Goal: Information Seeking & Learning: Find specific fact

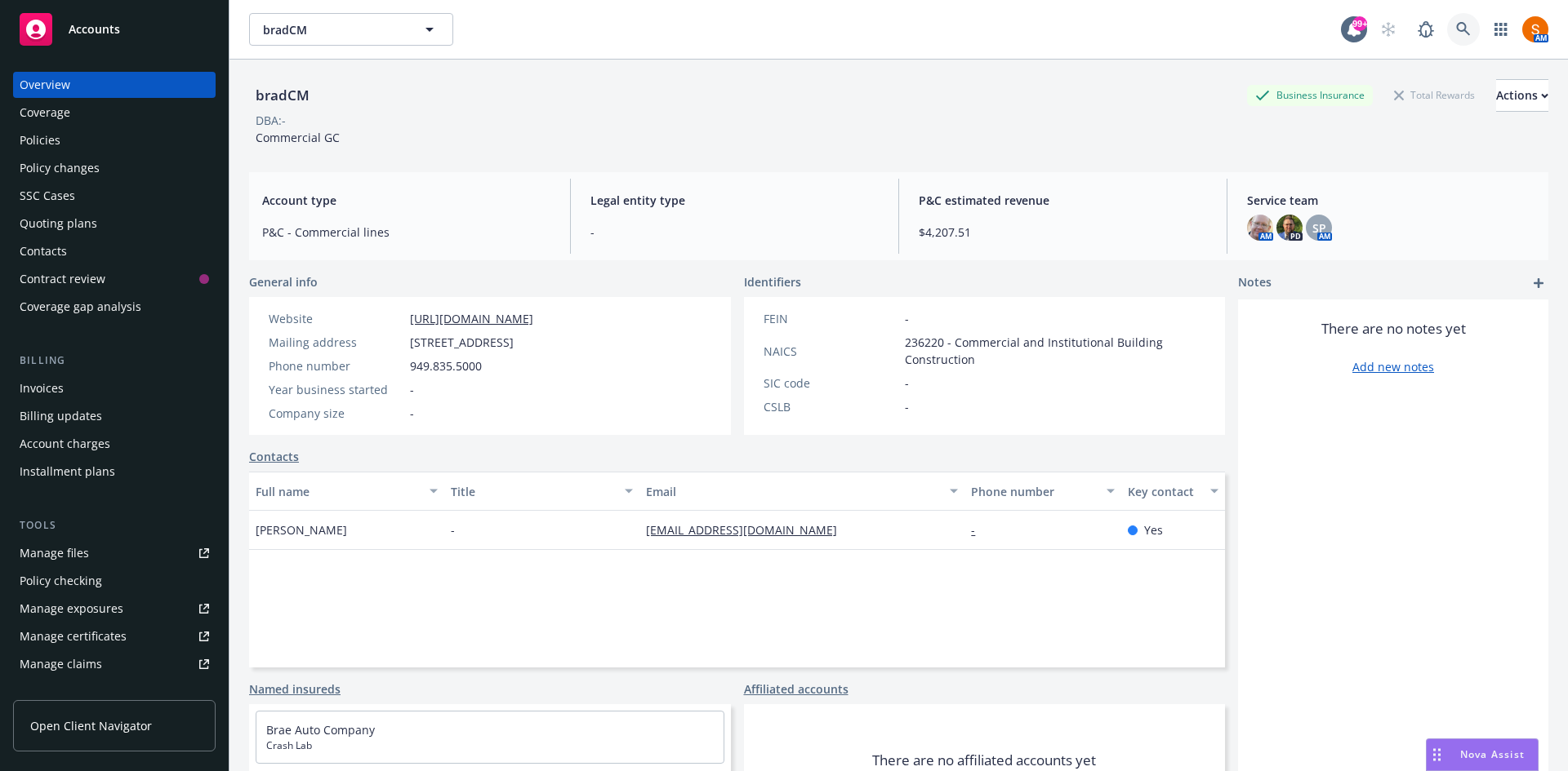
click at [1454, 37] on link at bounding box center [1463, 29] width 33 height 33
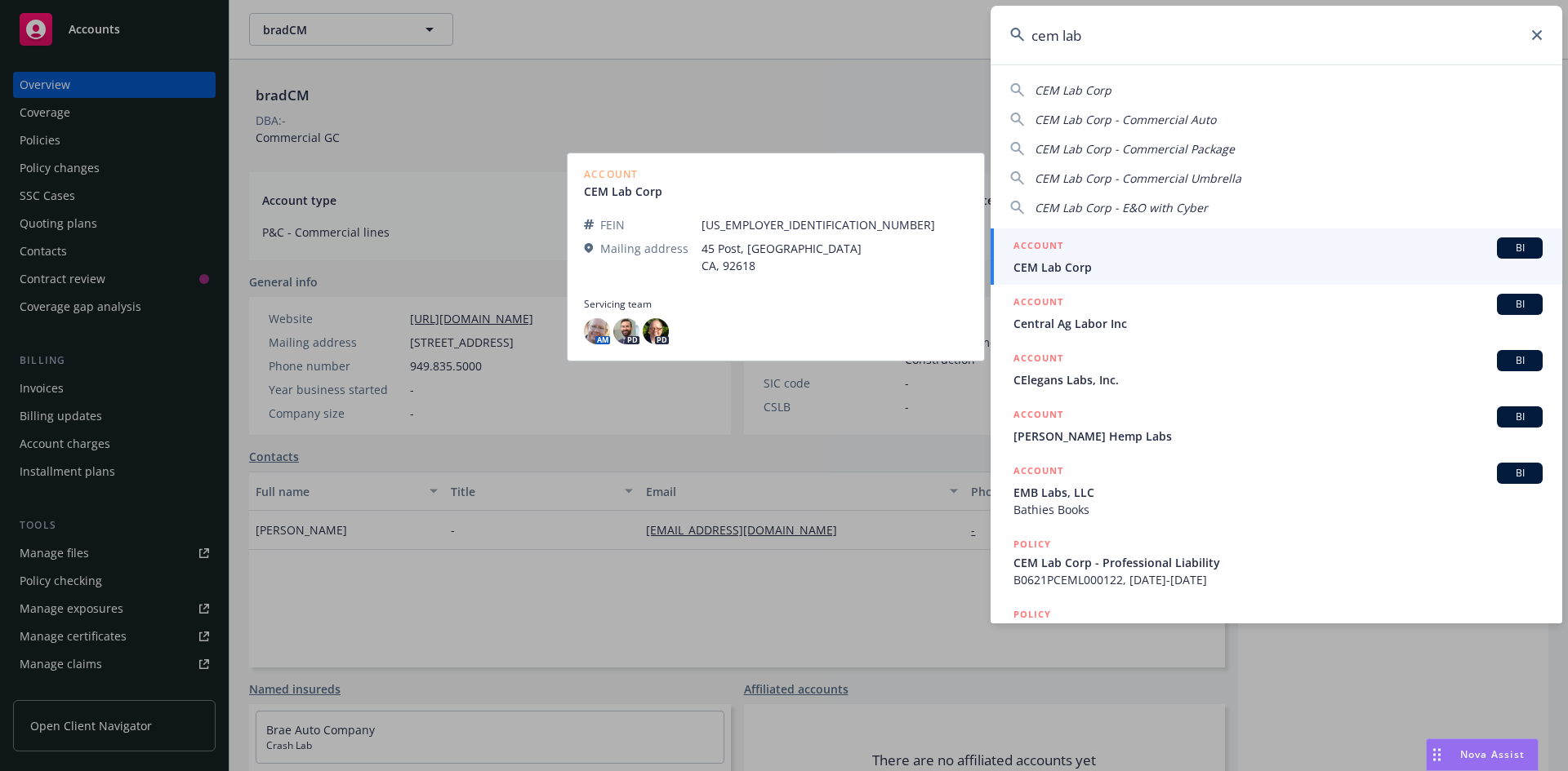
type input "cem lab"
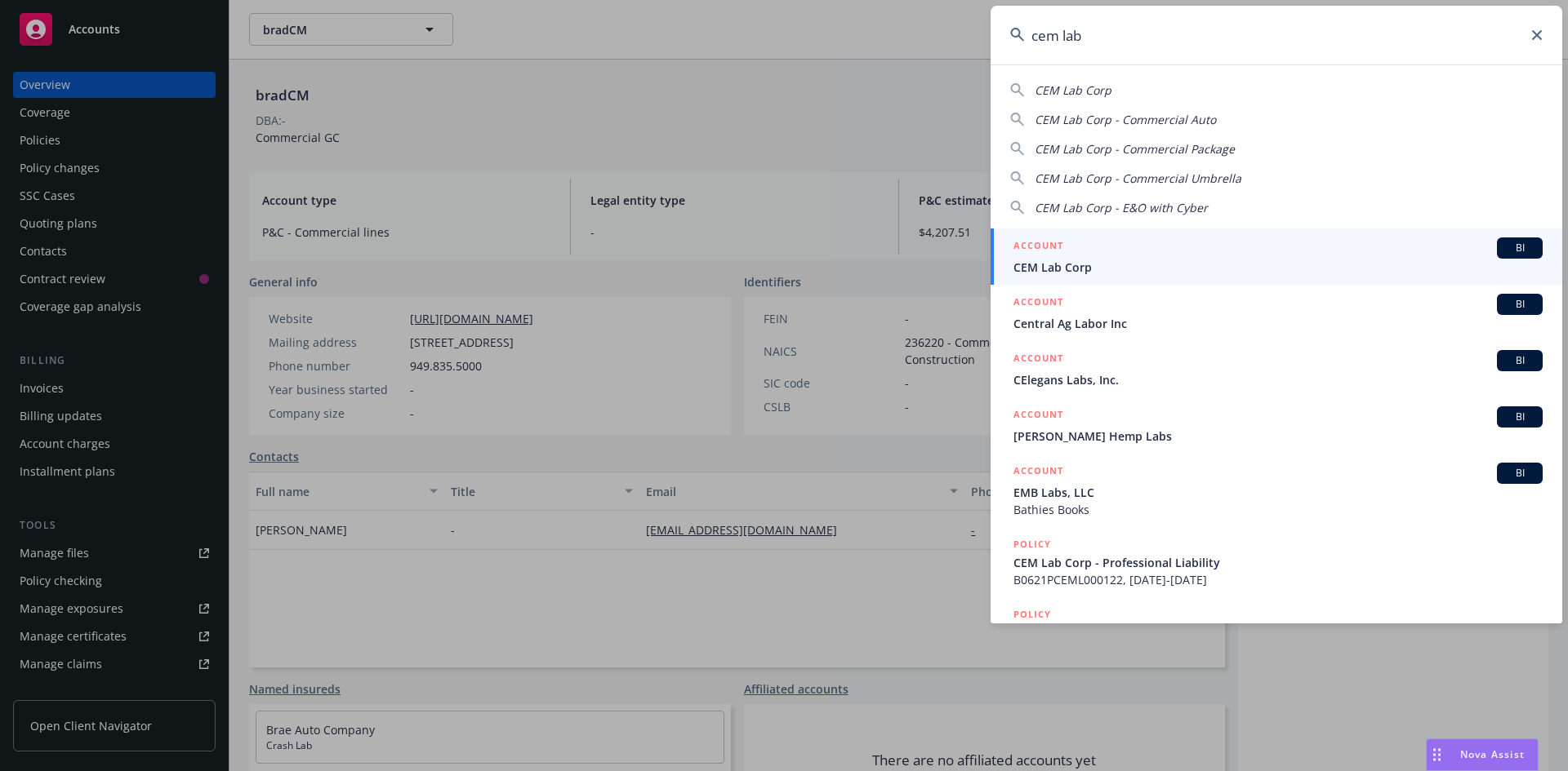
click at [1057, 256] on h5 "ACCOUNT" at bounding box center [1038, 248] width 50 height 19
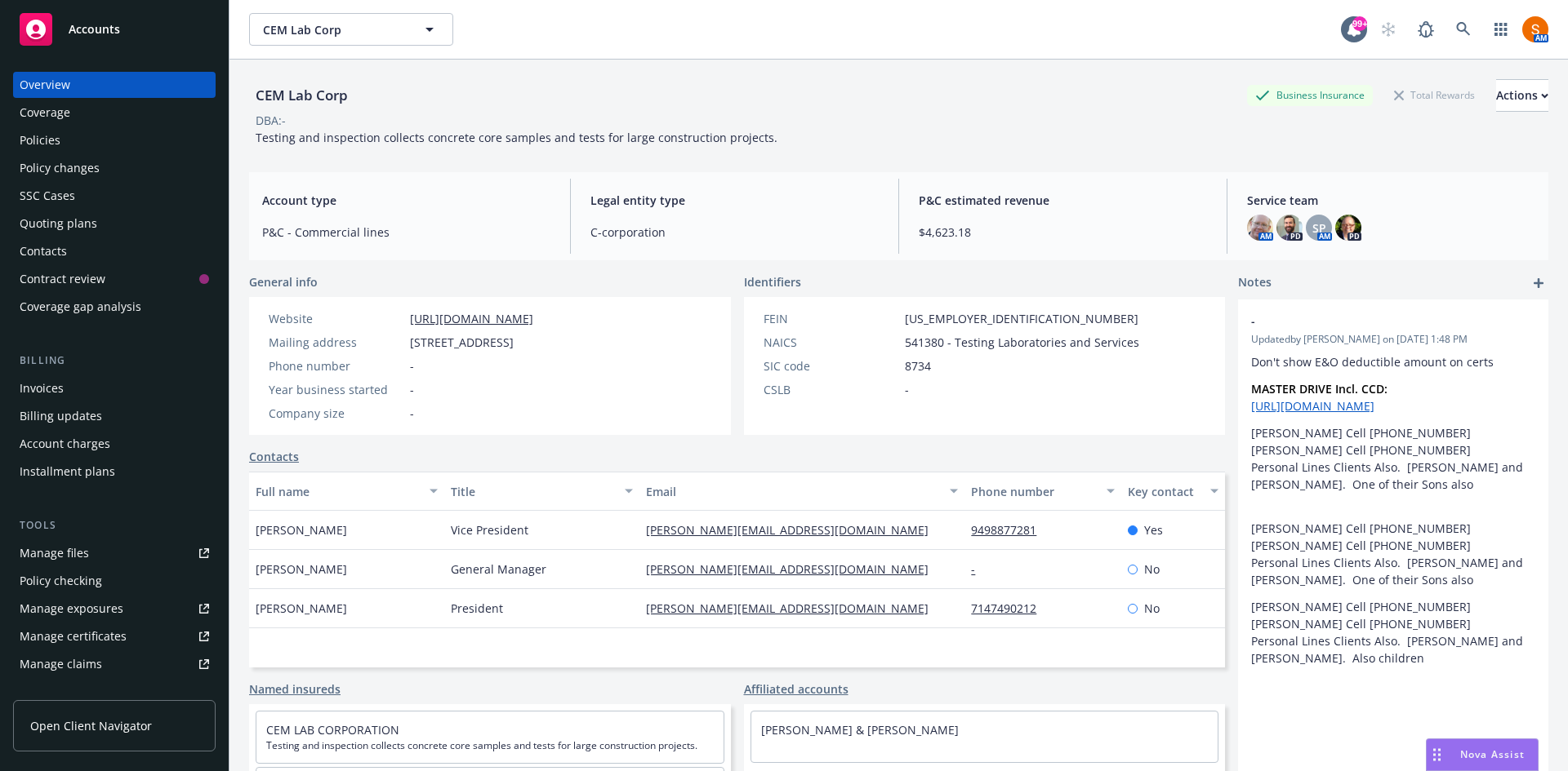
click at [114, 151] on div "Policies" at bounding box center [114, 141] width 189 height 27
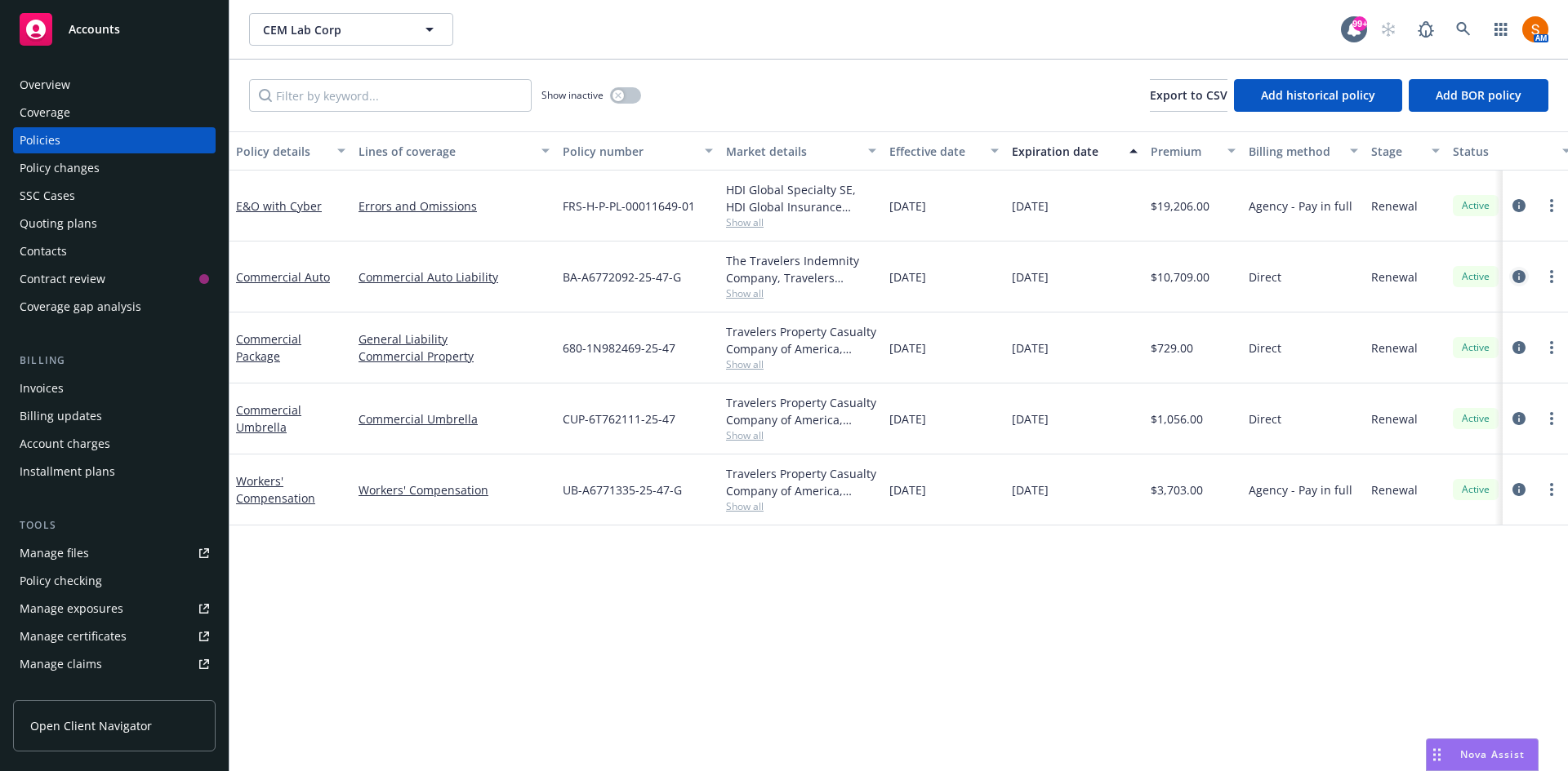
click at [1516, 280] on icon "circleInformation" at bounding box center [1518, 277] width 13 height 13
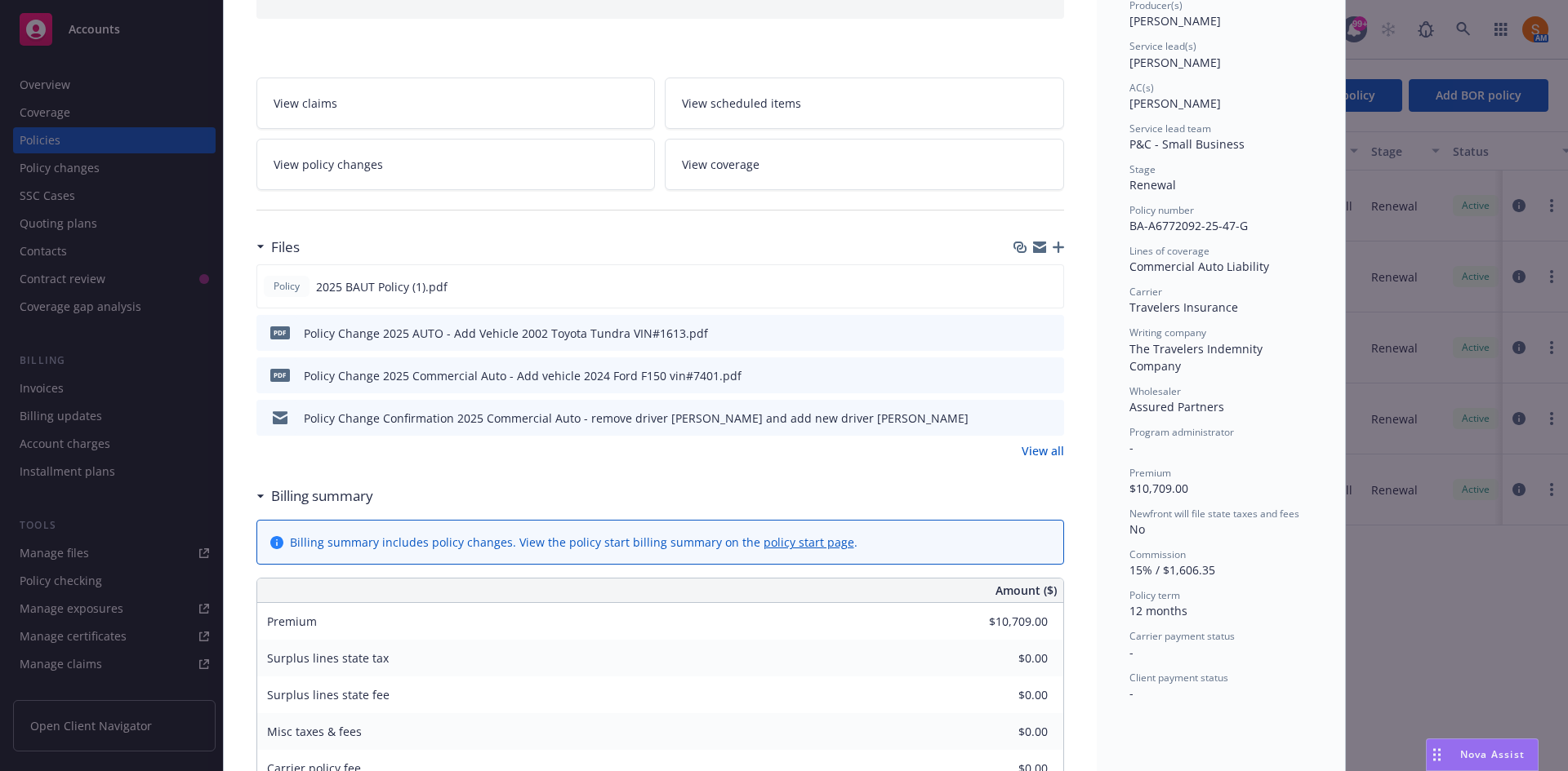
scroll to position [262, 0]
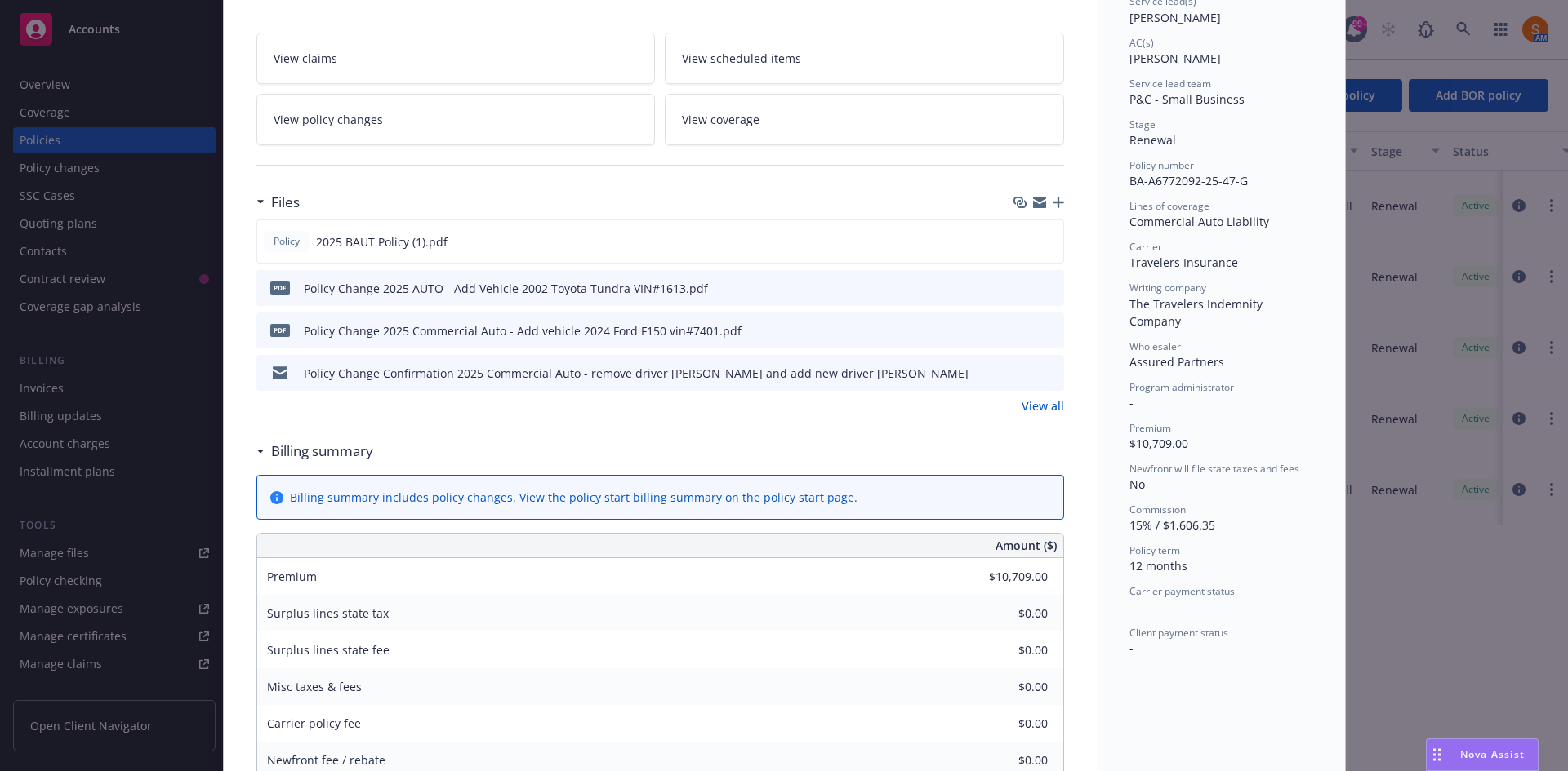
click at [1039, 408] on link "View all" at bounding box center [1043, 406] width 42 height 17
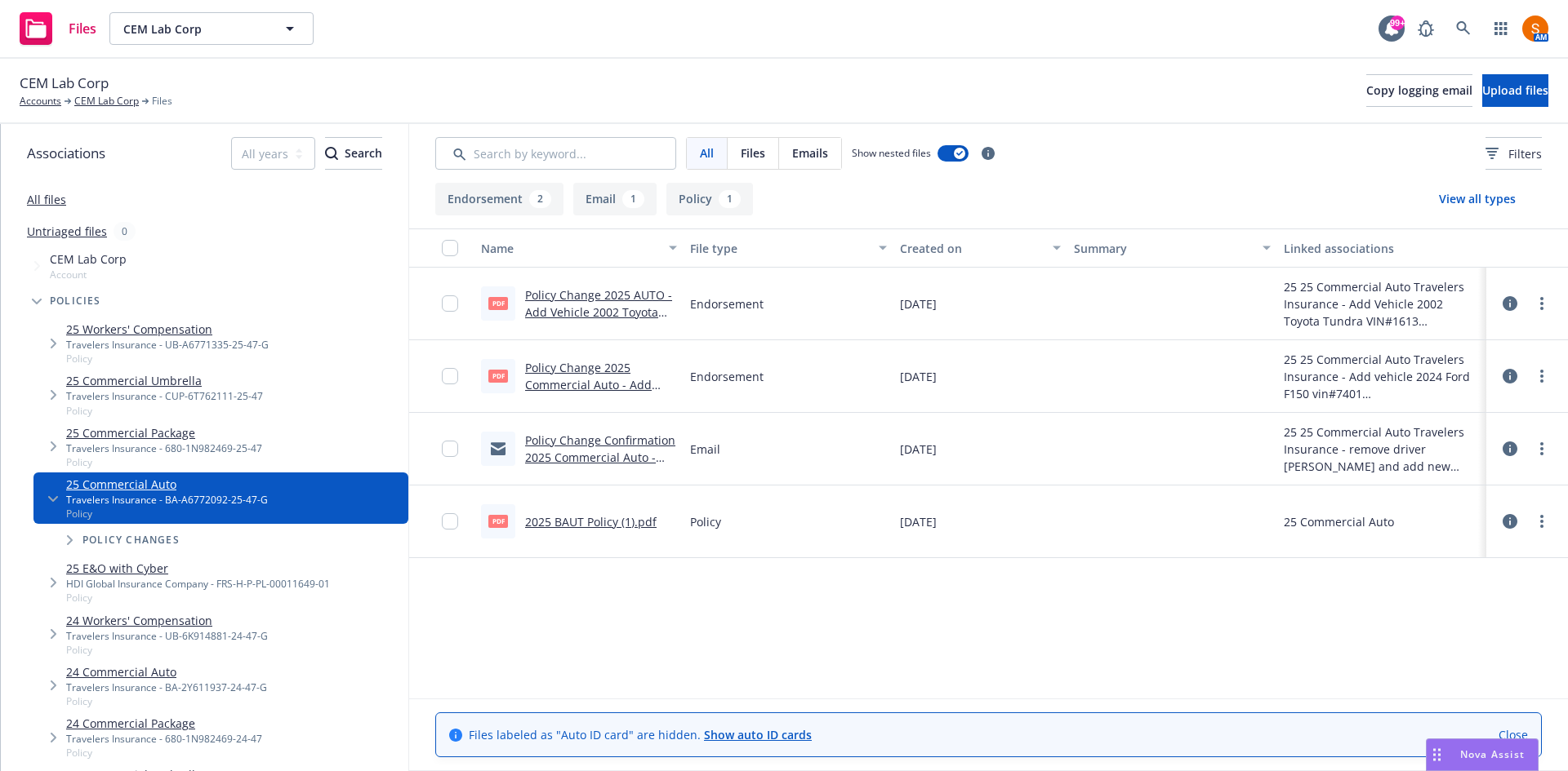
click at [594, 392] on link "Policy Change 2025 Commercial Auto - Add vehicle 2024 Ford F150 vin#7401.pdf" at bounding box center [588, 393] width 126 height 67
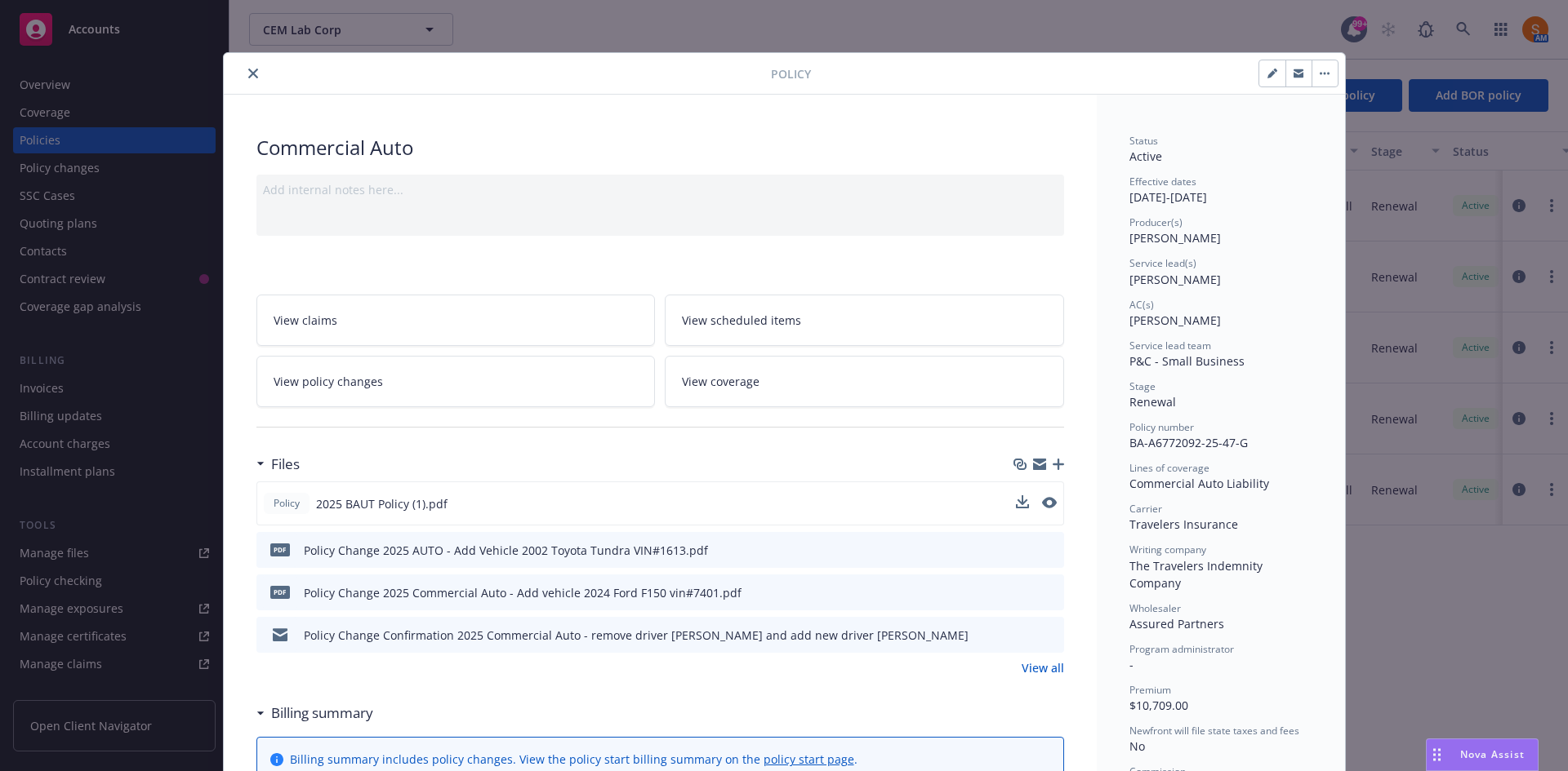
click at [1040, 499] on div at bounding box center [1036, 503] width 41 height 17
click at [1040, 499] on icon "preview file" at bounding box center [1047, 502] width 15 height 11
click at [243, 74] on button "close" at bounding box center [253, 73] width 19 height 19
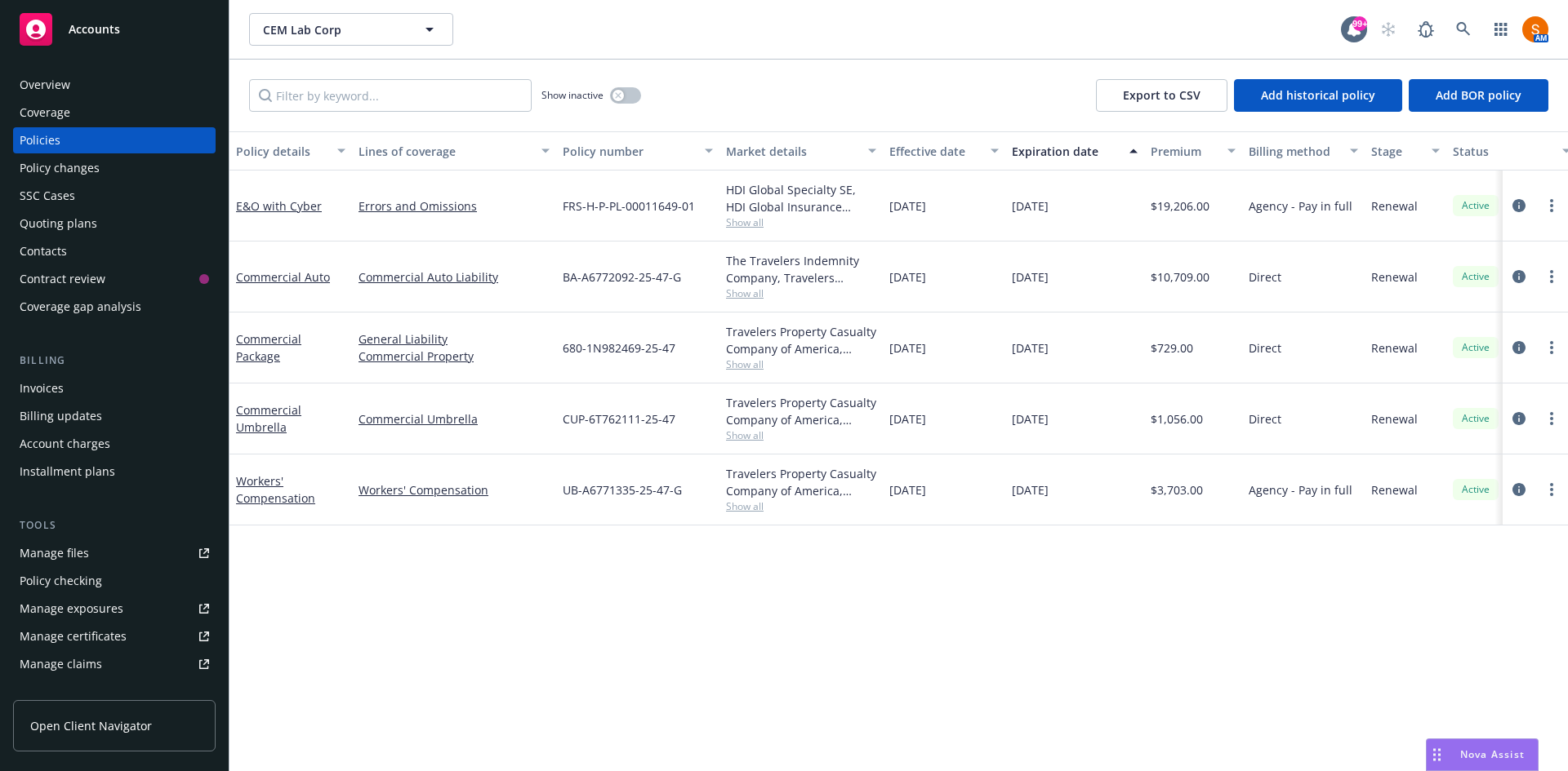
click at [111, 163] on div "Policy changes" at bounding box center [114, 168] width 189 height 27
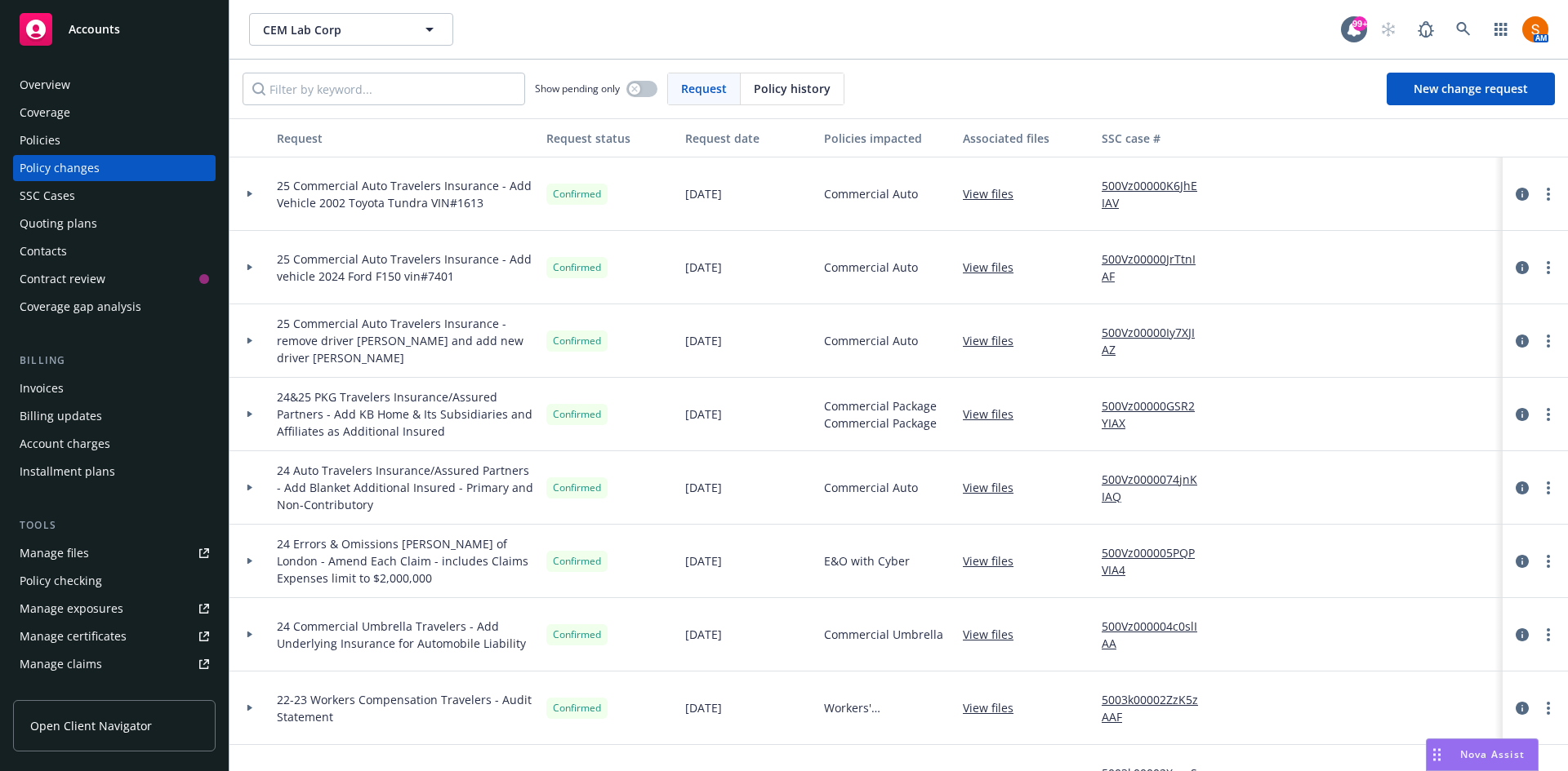
click at [248, 342] on icon at bounding box center [250, 340] width 5 height 6
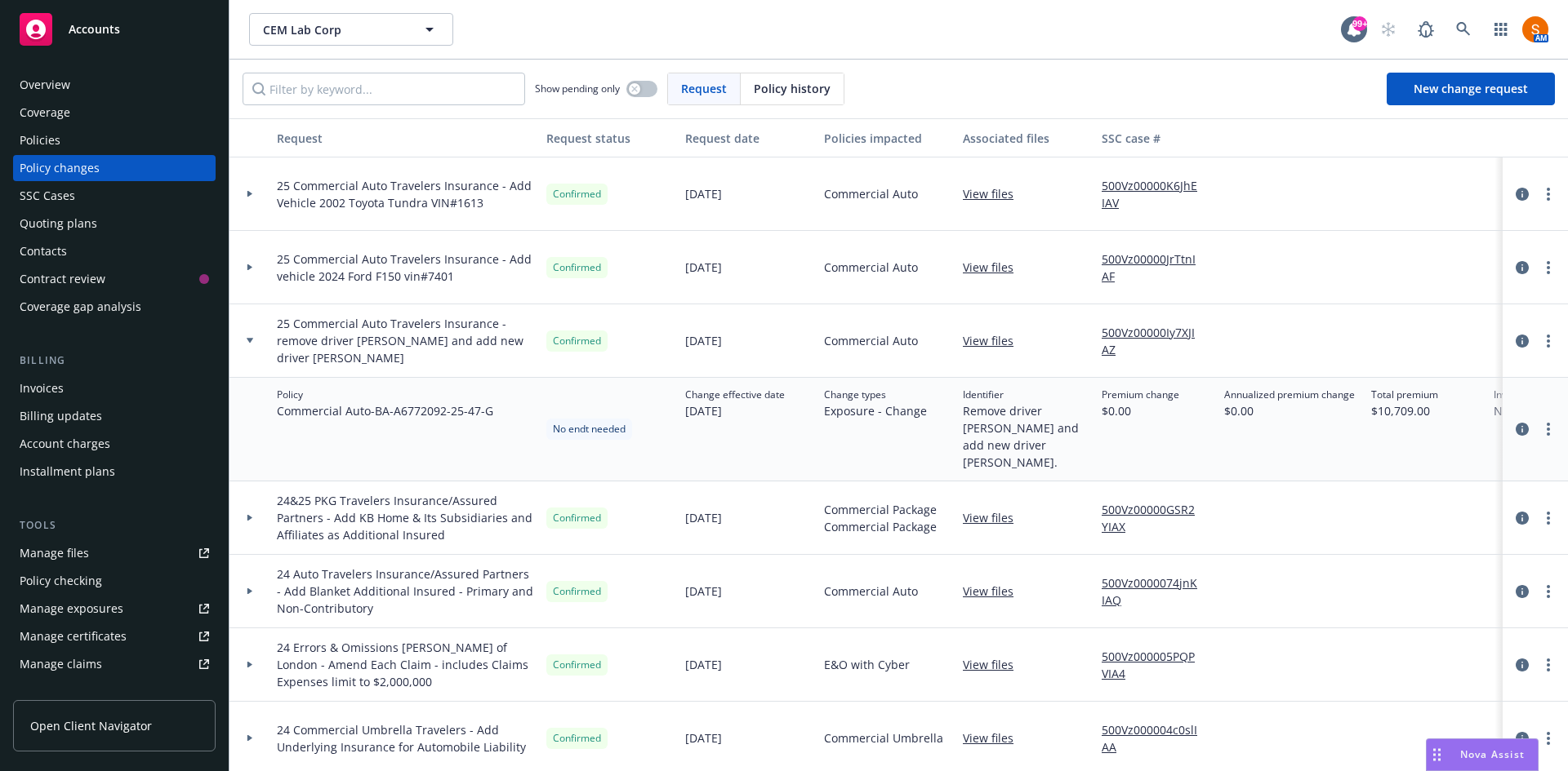
click at [248, 342] on icon at bounding box center [249, 340] width 6 height 5
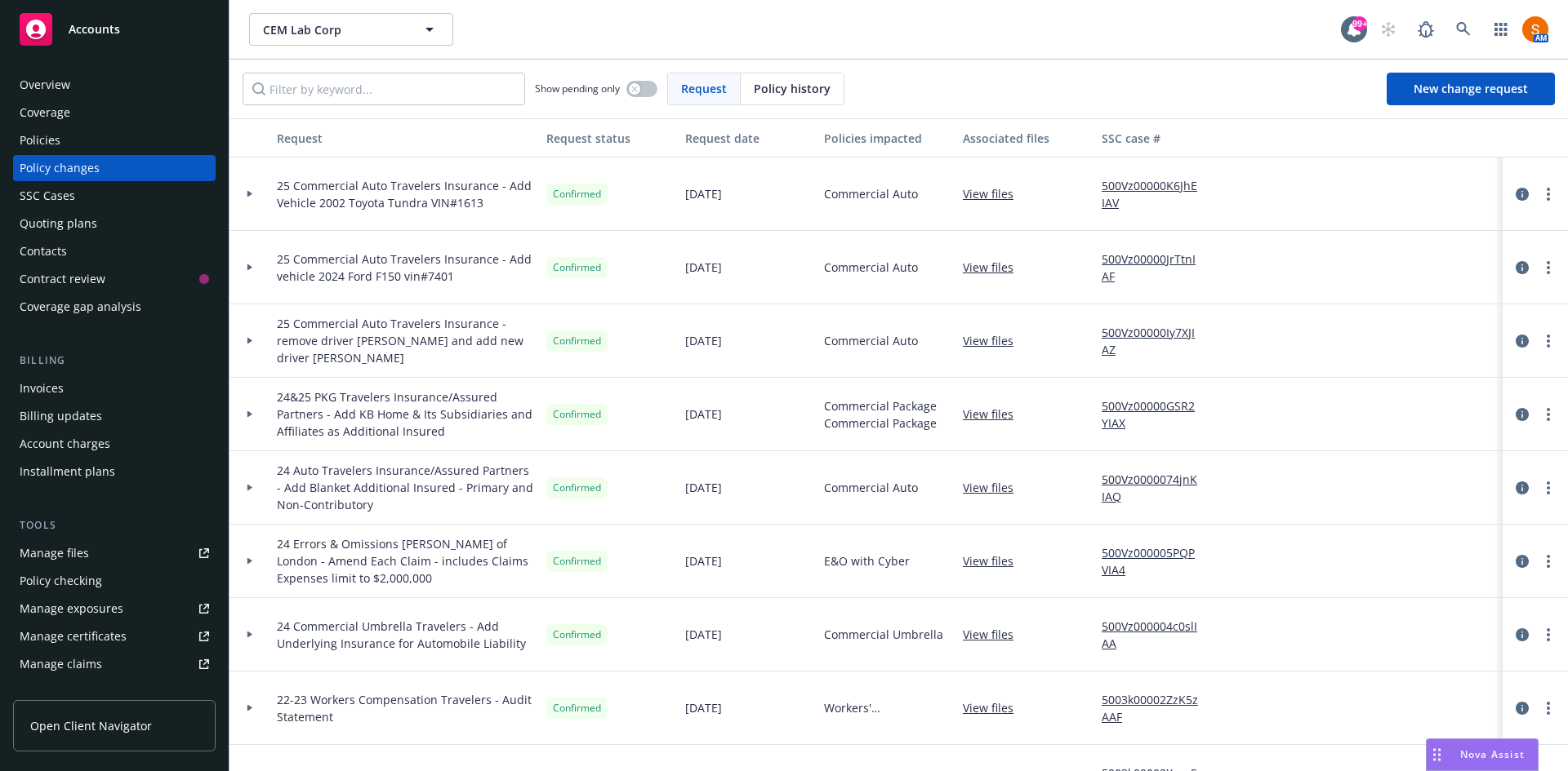
click at [248, 342] on icon at bounding box center [250, 340] width 5 height 6
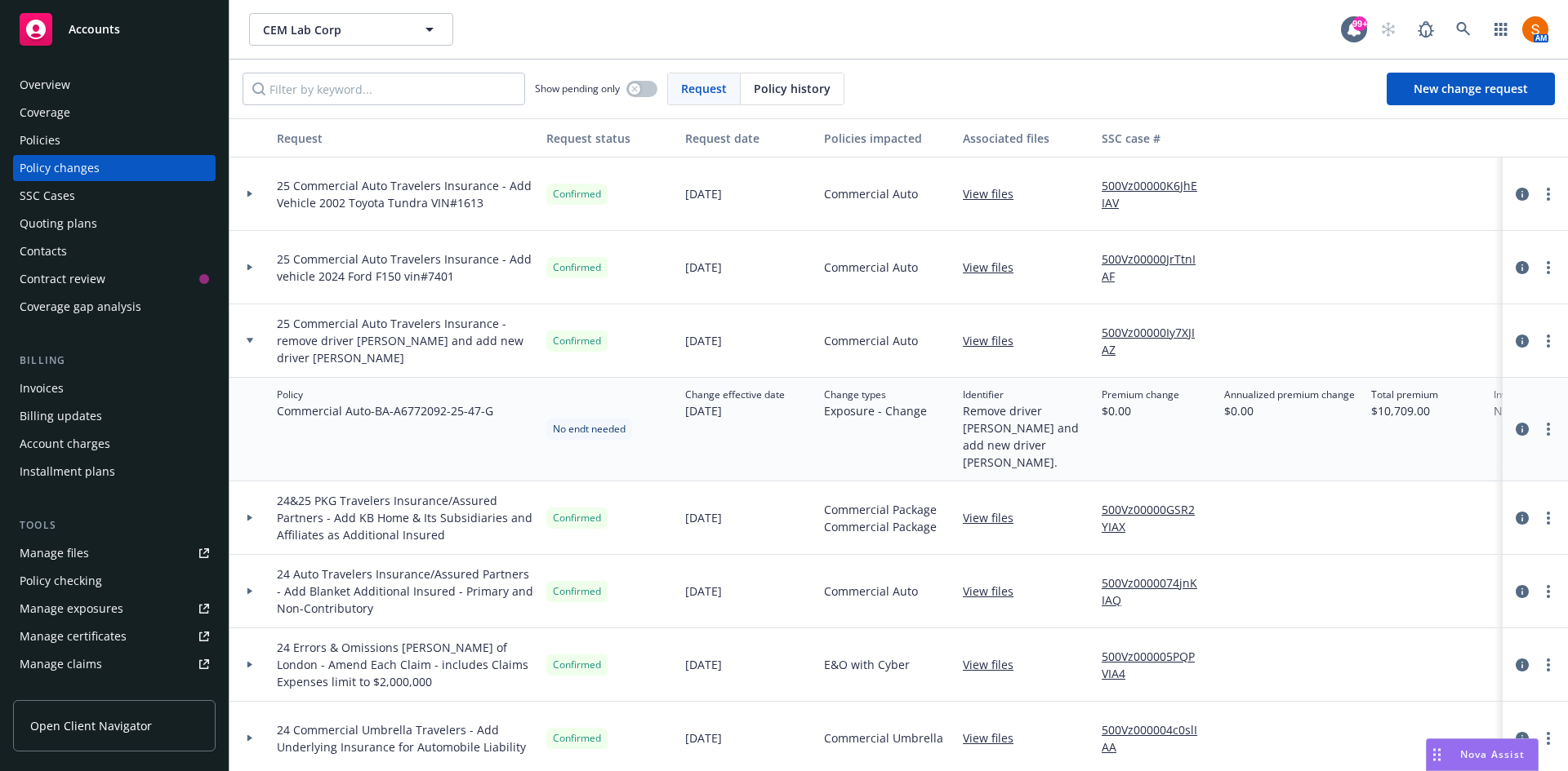
click at [245, 339] on div at bounding box center [249, 340] width 27 height 5
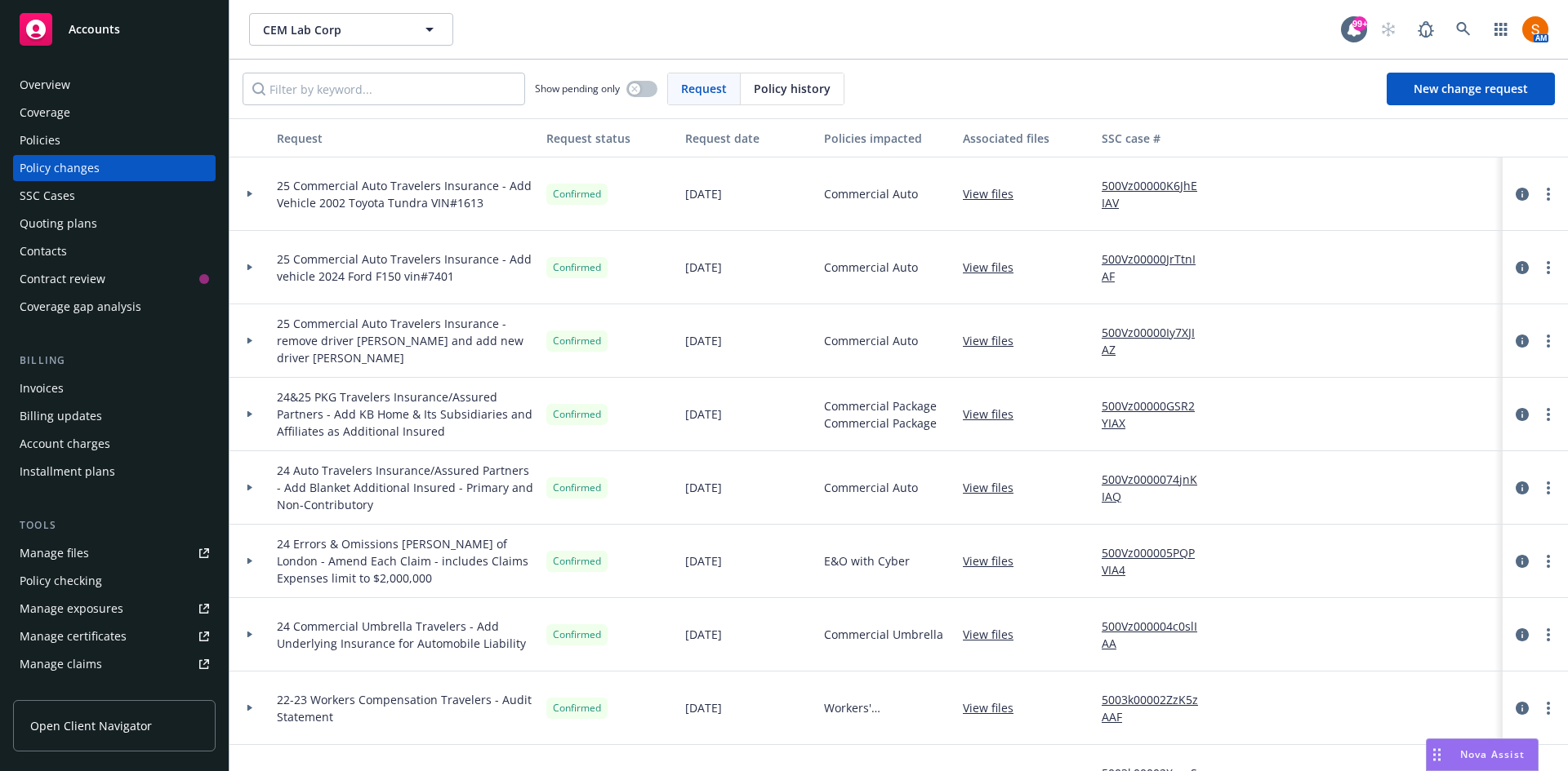
click at [257, 267] on div at bounding box center [249, 267] width 27 height 5
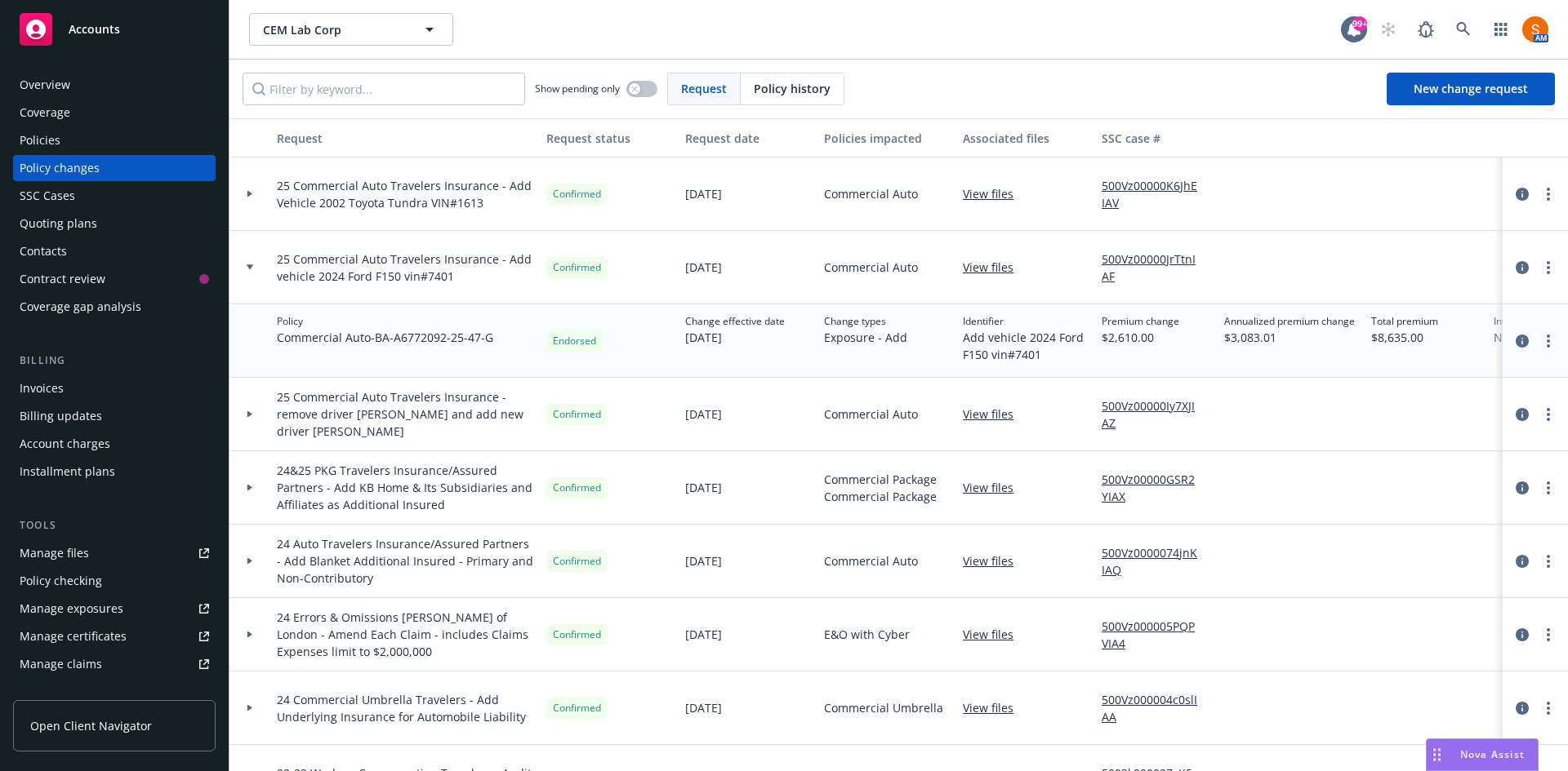
click at [257, 267] on div at bounding box center [249, 267] width 27 height 5
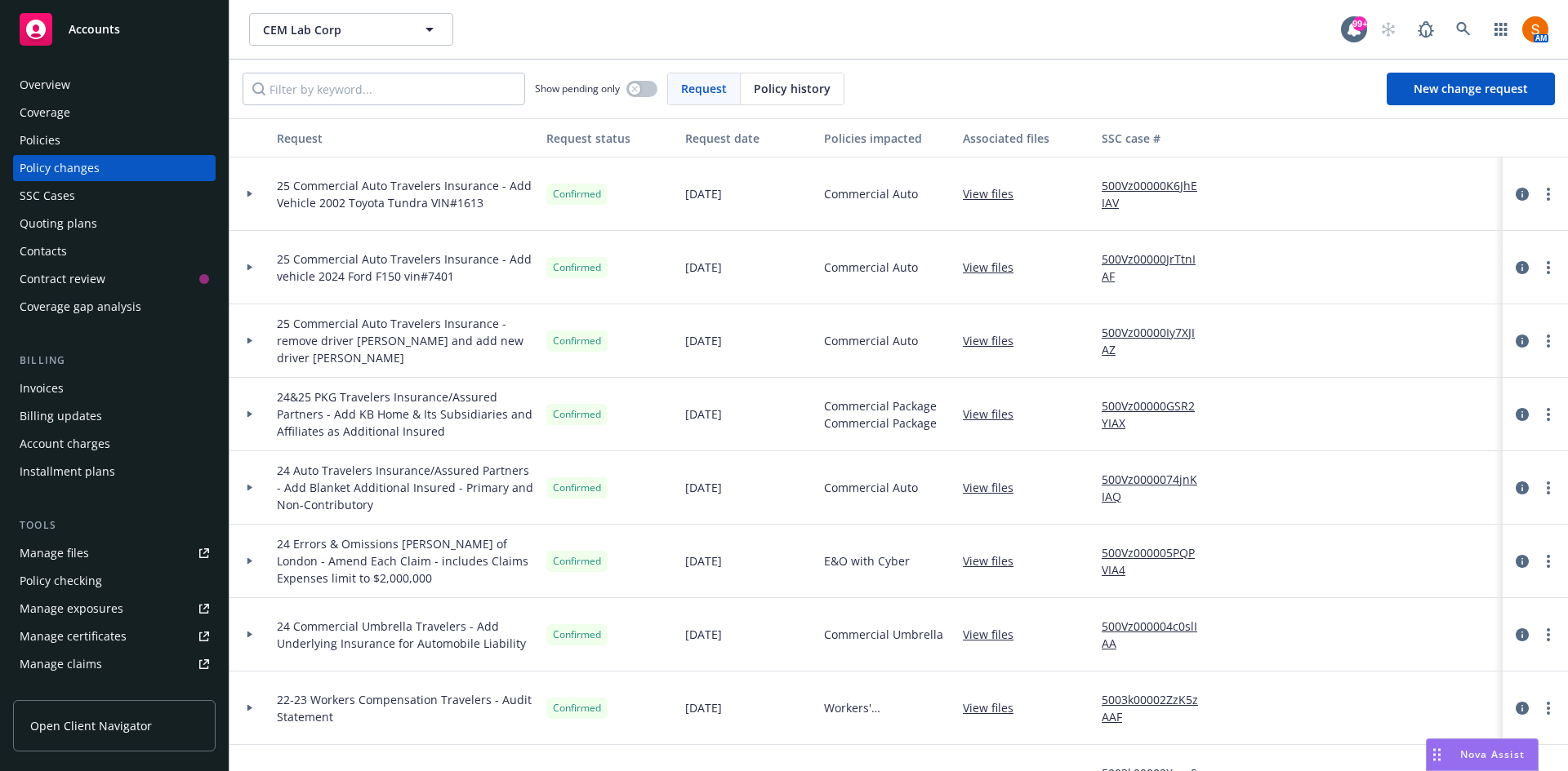
click at [257, 267] on div at bounding box center [249, 267] width 27 height 5
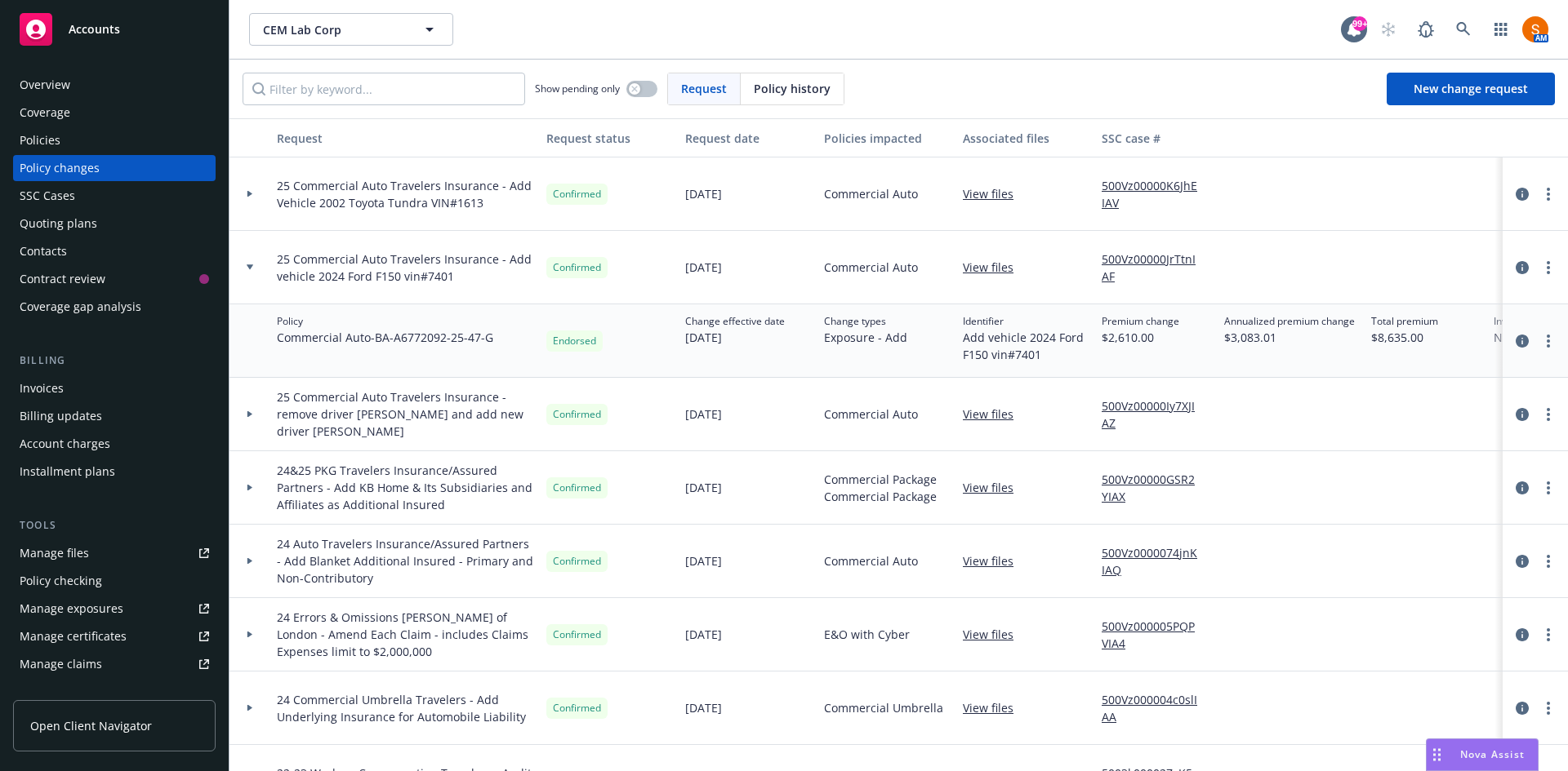
click at [259, 270] on div at bounding box center [249, 267] width 27 height 5
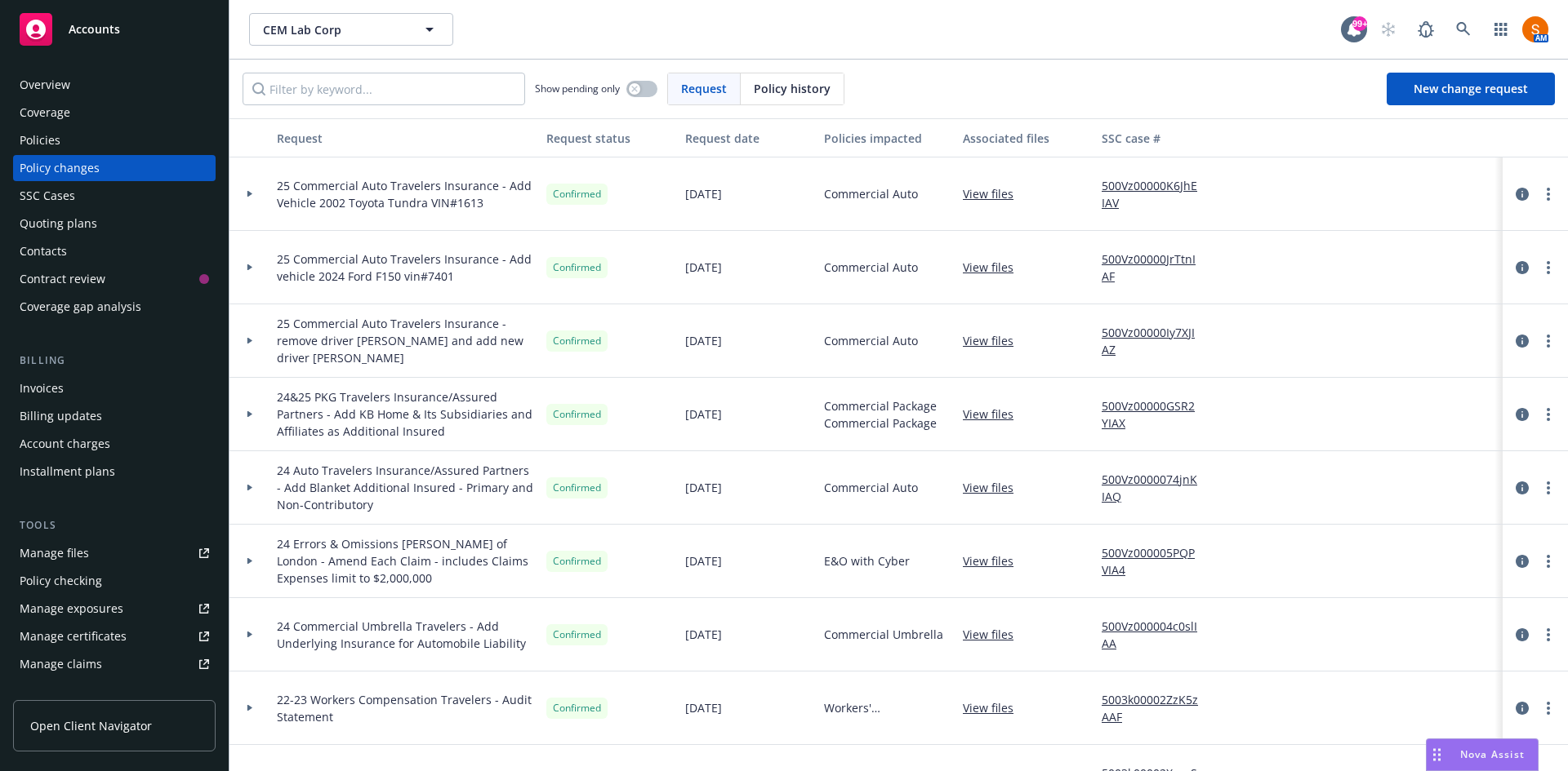
click at [432, 336] on span "25 Commercial Auto Travelers Insurance - remove driver Pedro Velazquez and add …" at bounding box center [405, 340] width 256 height 51
click at [248, 330] on div at bounding box center [249, 340] width 41 height 73
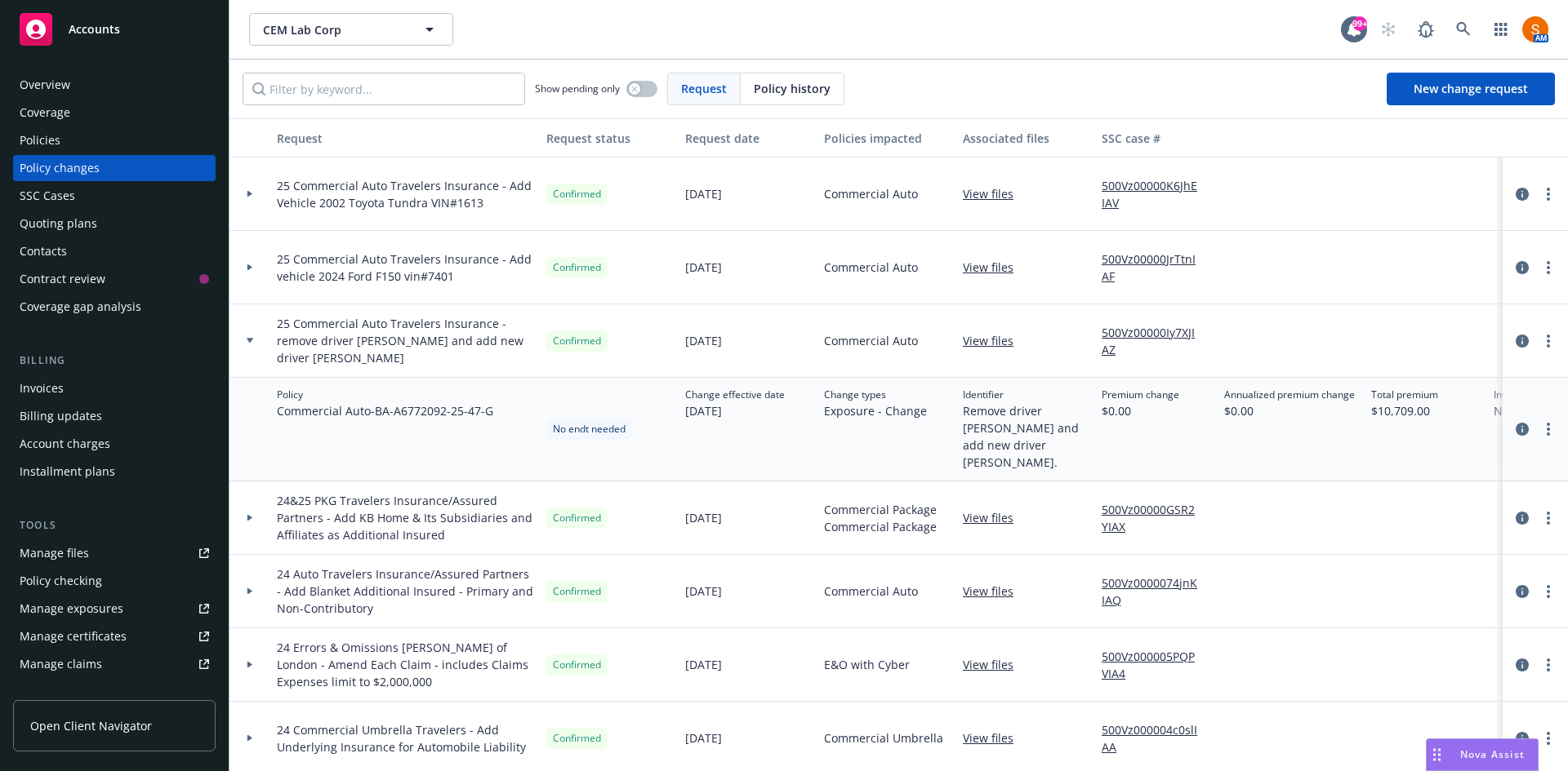
click at [250, 335] on div at bounding box center [249, 340] width 41 height 73
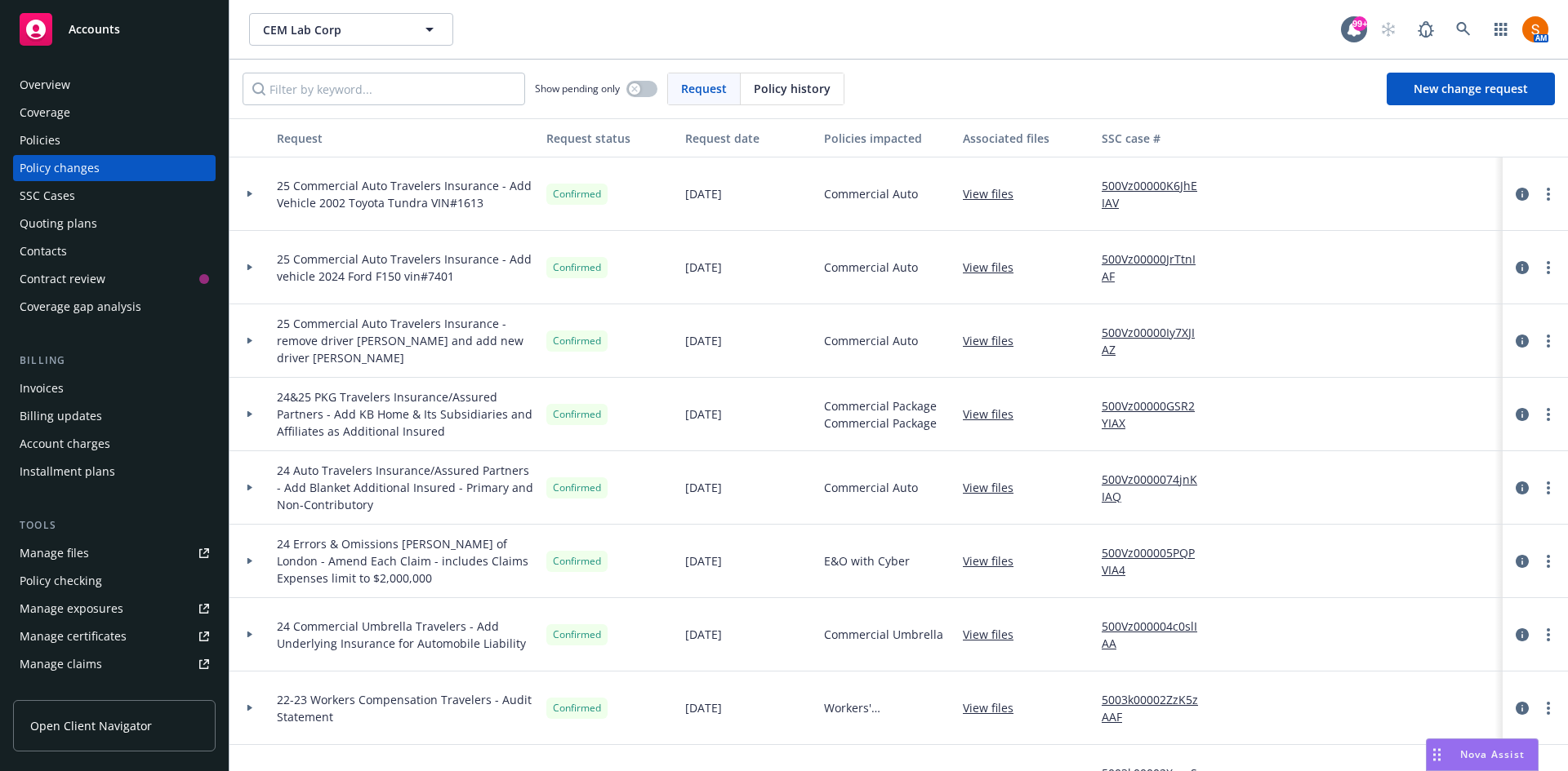
click at [62, 81] on div "Overview" at bounding box center [44, 85] width 50 height 27
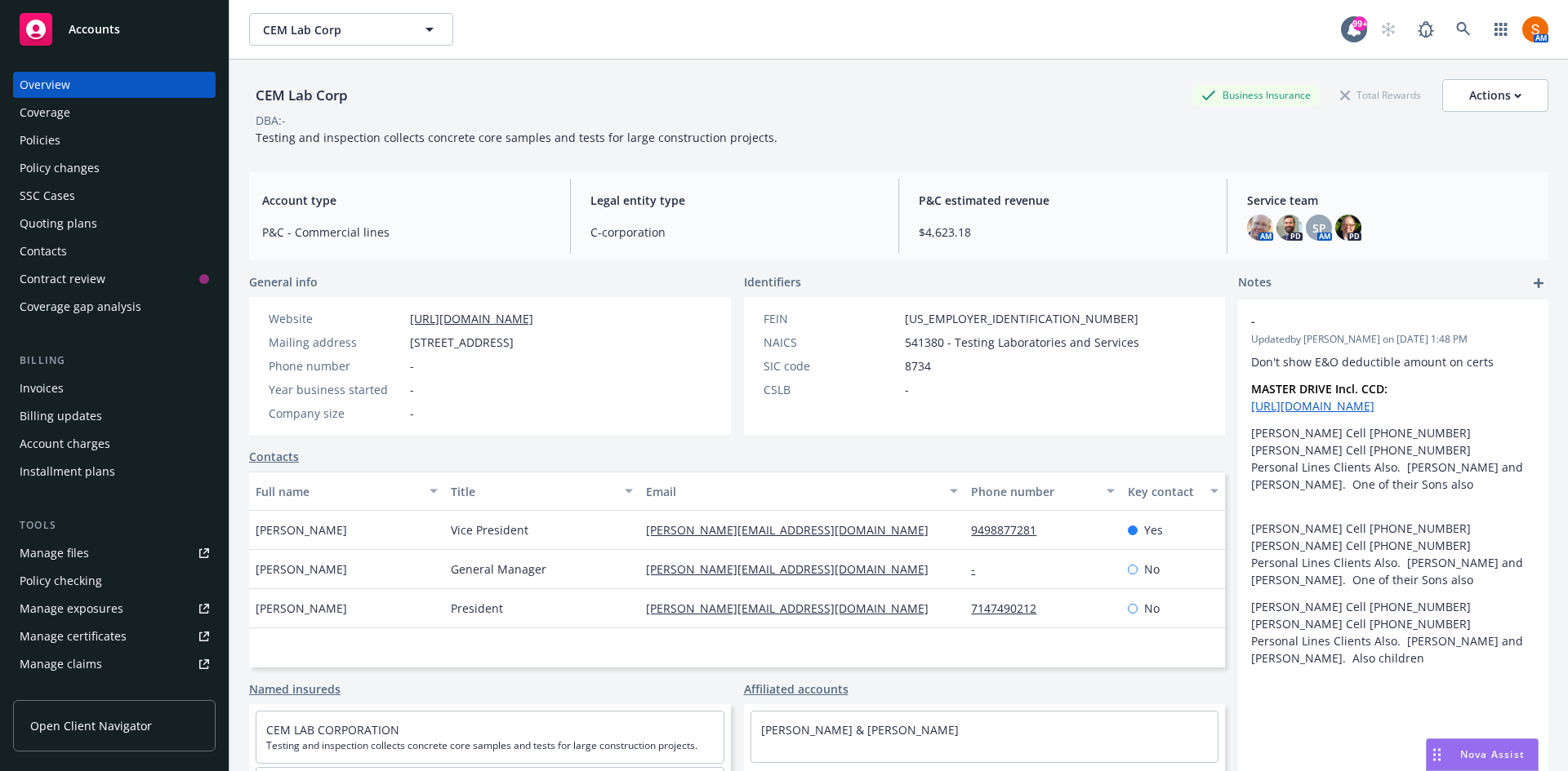
click at [134, 154] on div "Overview Coverage Policies Policy changes SSC Cases Quoting plans Contacts Cont…" at bounding box center [114, 195] width 203 height 248
click at [128, 151] on div "Policies" at bounding box center [114, 141] width 189 height 27
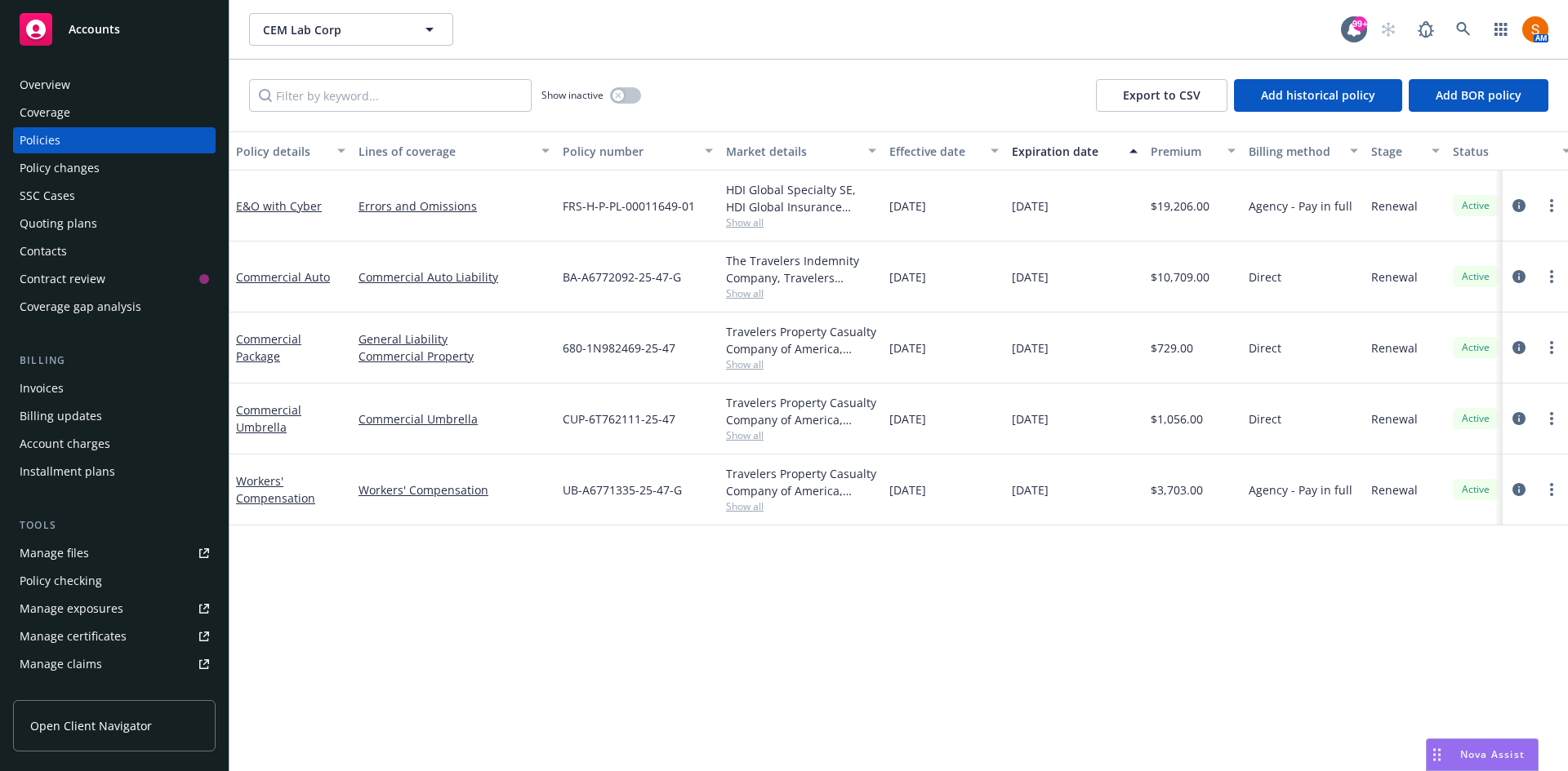
click at [601, 278] on span "BA-A6772092-25-47-G" at bounding box center [622, 277] width 119 height 17
click at [749, 298] on span "Show all" at bounding box center [801, 294] width 150 height 14
click at [815, 271] on div "The Travelers Indemnity Company, Travelers Insurance, Assured Partners" at bounding box center [801, 269] width 150 height 34
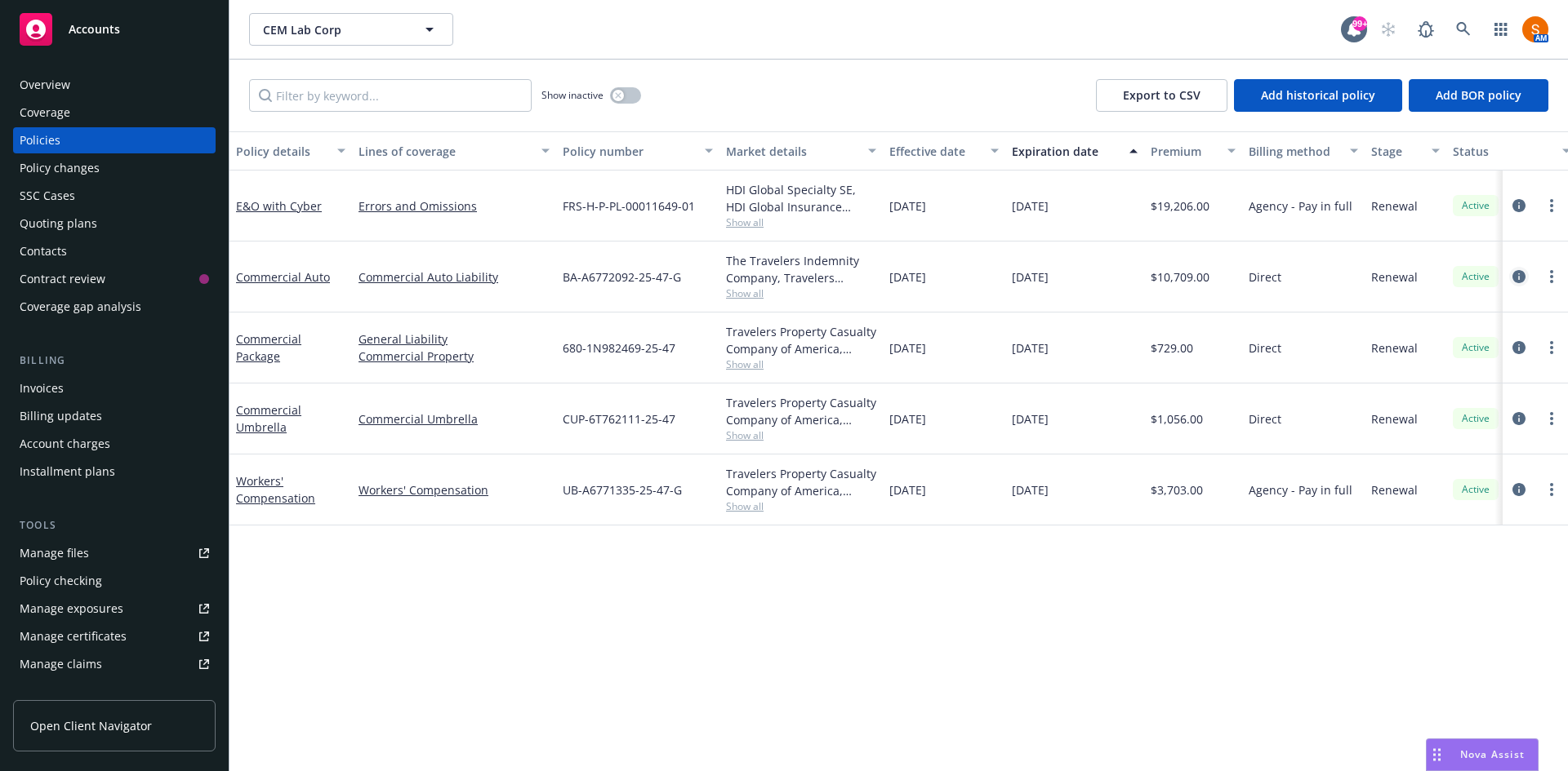
click at [1521, 278] on icon "circleInformation" at bounding box center [1518, 277] width 13 height 13
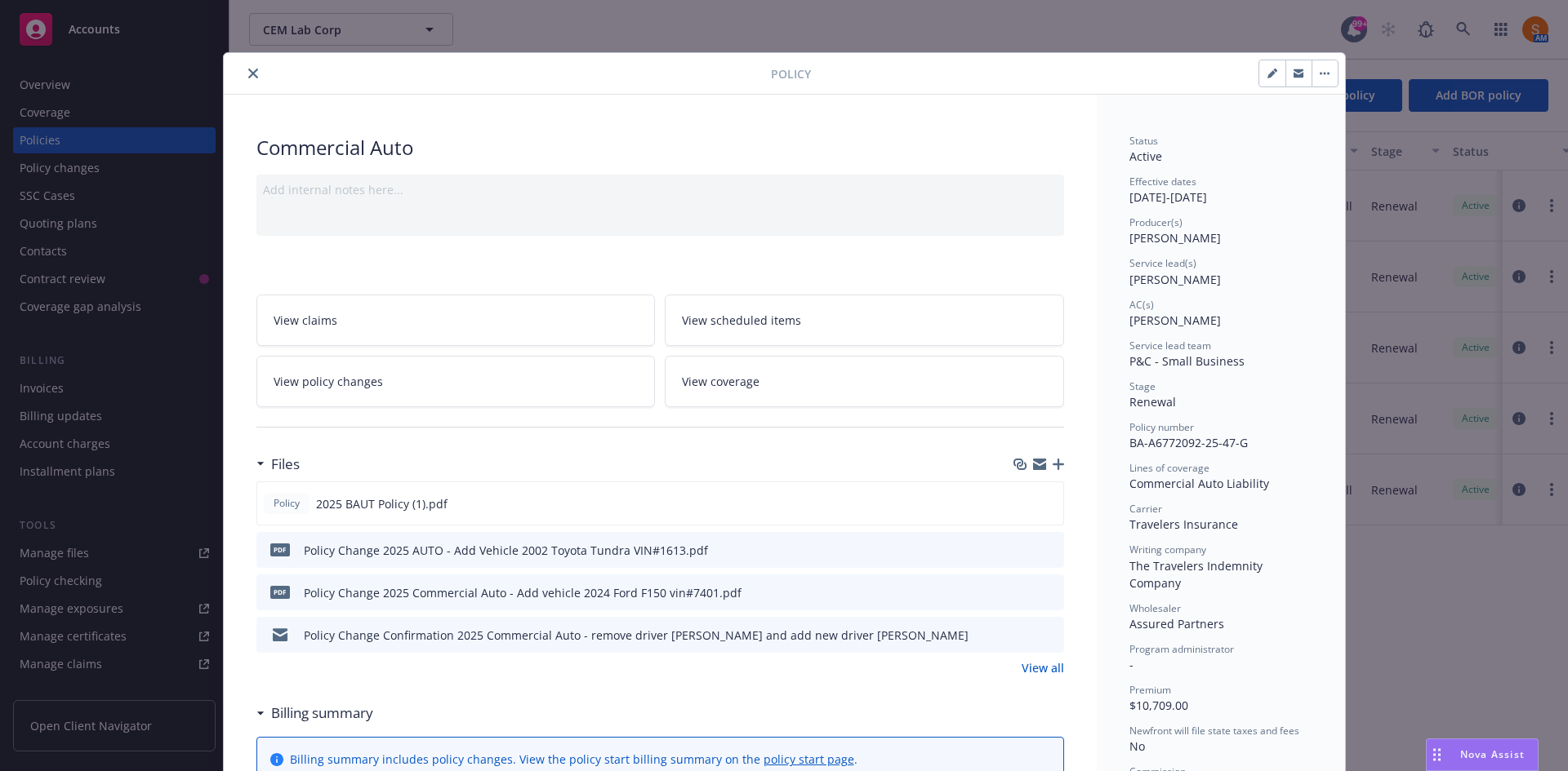
click at [250, 74] on icon "close" at bounding box center [253, 73] width 10 height 10
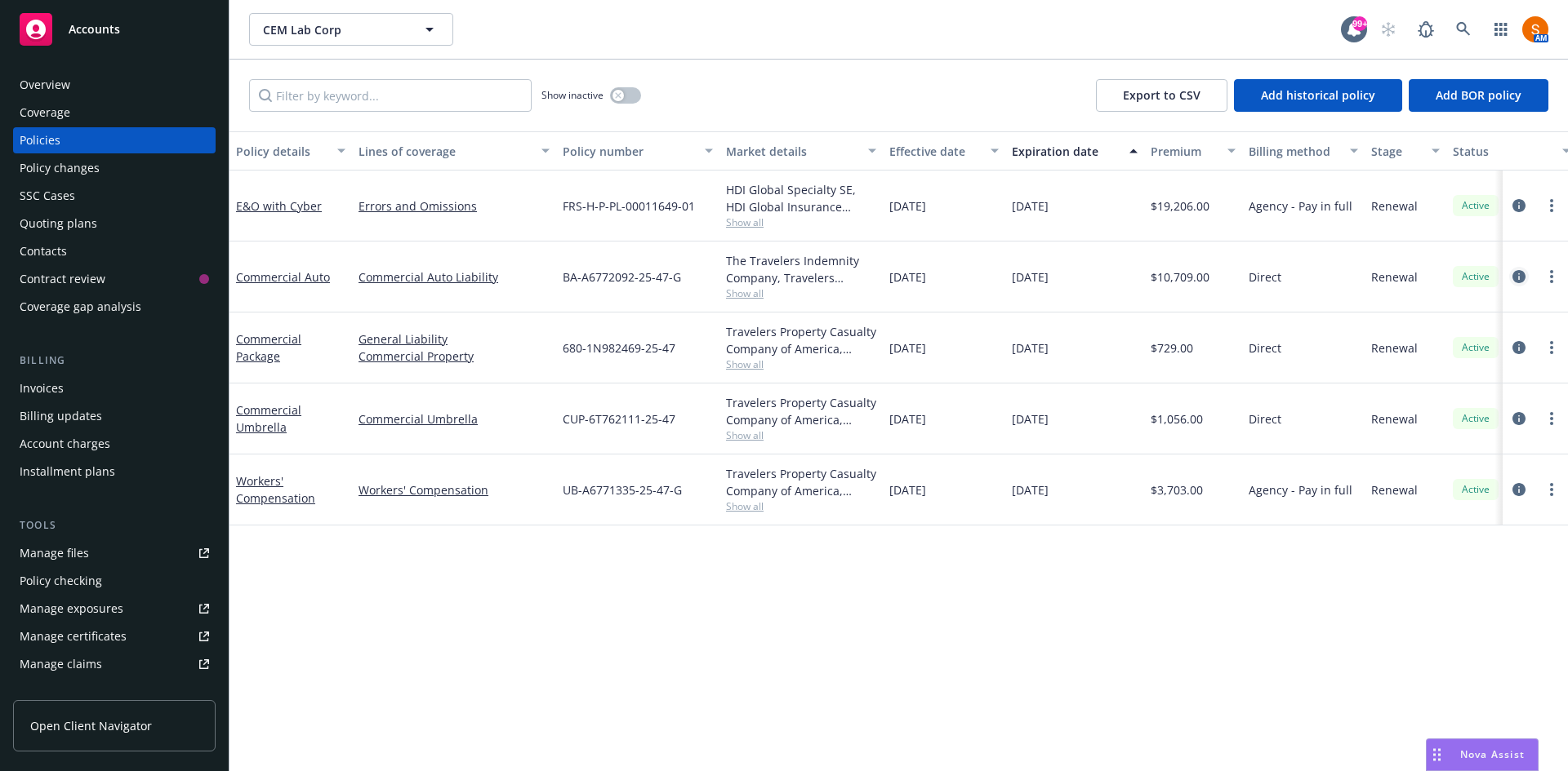
click at [1515, 272] on icon "circleInformation" at bounding box center [1518, 277] width 13 height 13
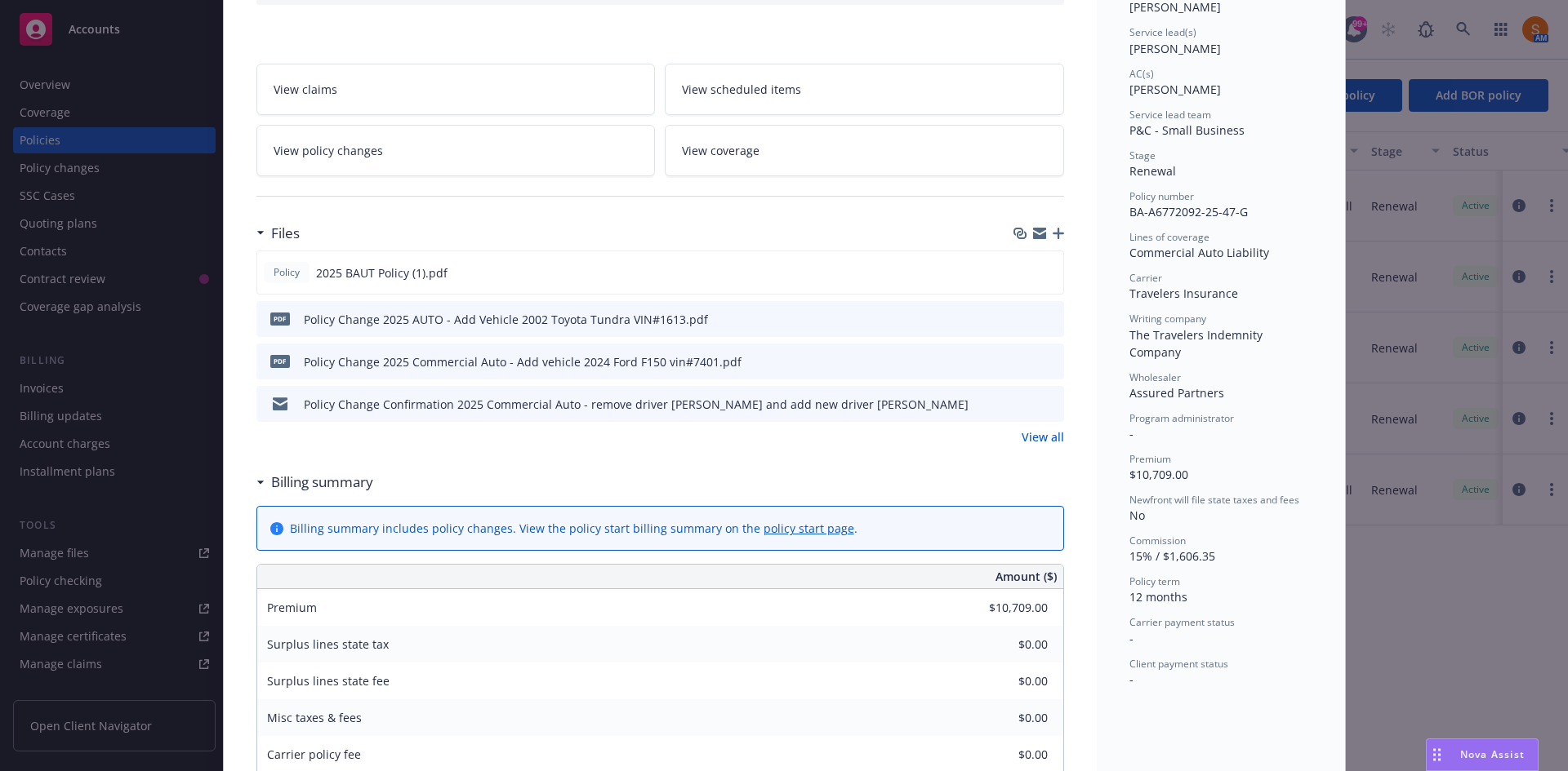
scroll to position [232, 0]
click at [1044, 405] on icon "preview file" at bounding box center [1048, 402] width 15 height 11
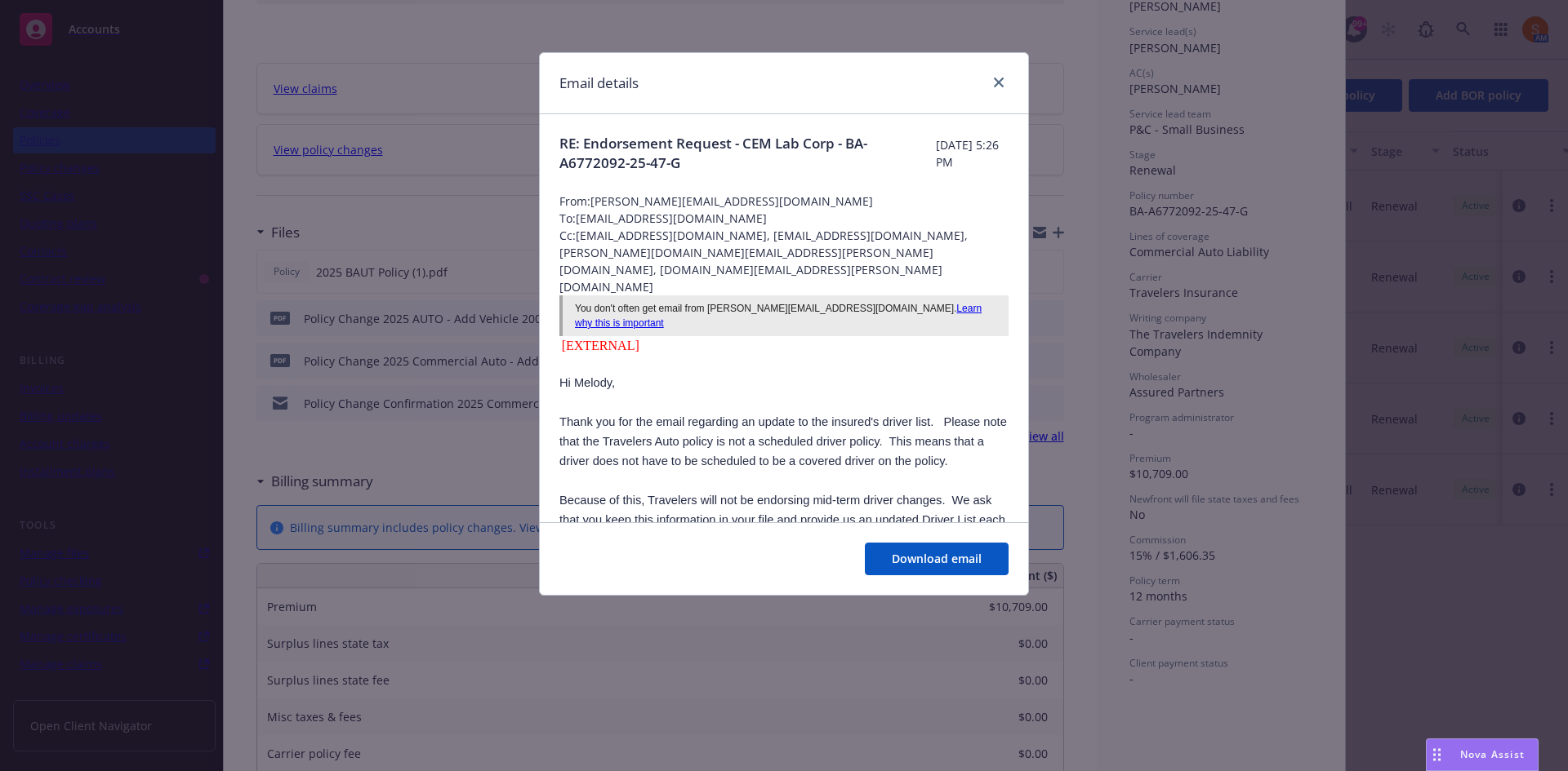
click at [766, 195] on span "From: justin.kano-mannaz@assuredpartners.com" at bounding box center [784, 201] width 449 height 17
click at [813, 204] on span "From: justin.kano-mannaz@assuredpartners.com" at bounding box center [784, 201] width 449 height 17
drag, startPoint x: 822, startPoint y: 202, endPoint x: 591, endPoint y: 206, distance: 231.0
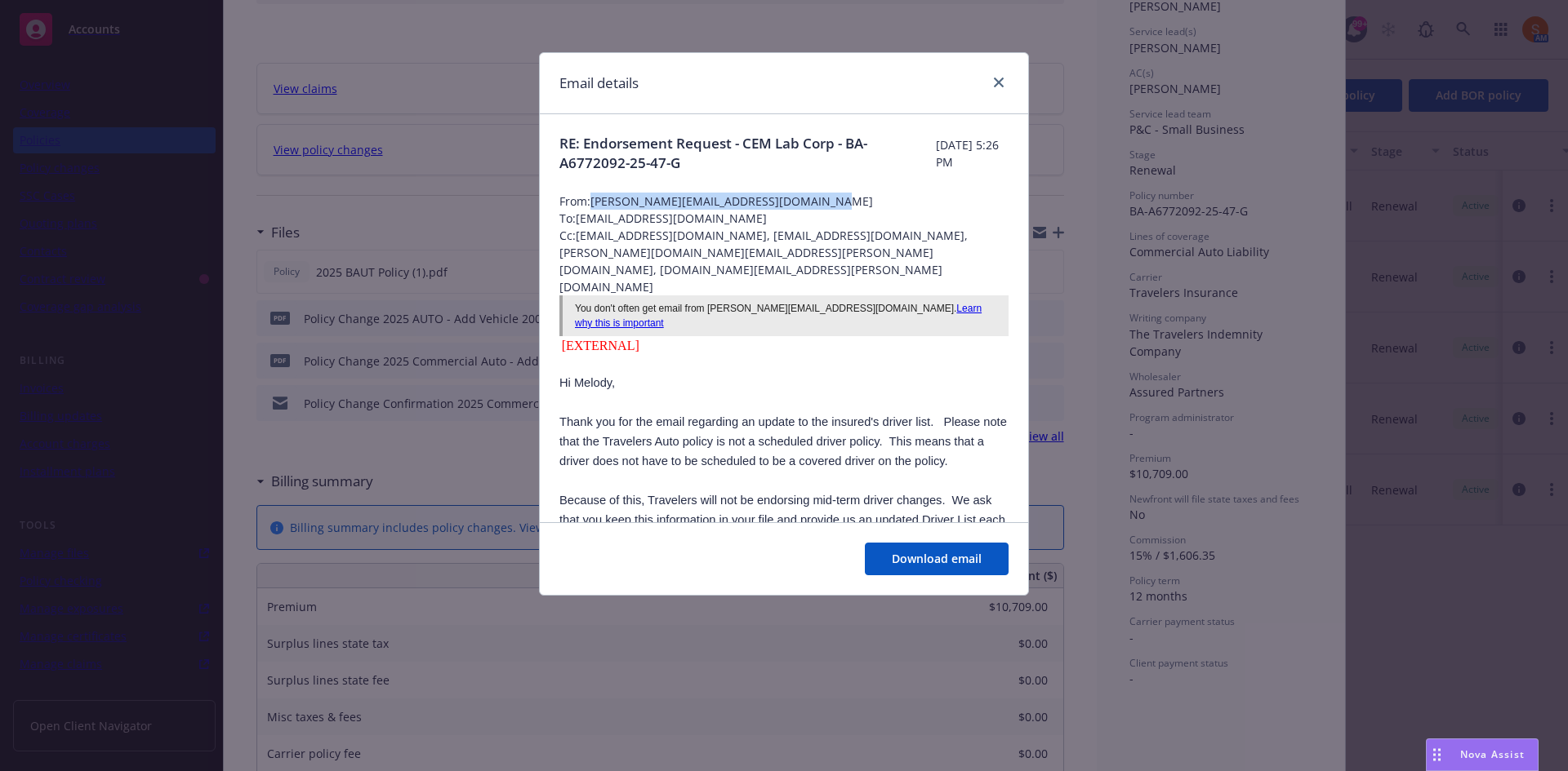
click at [591, 206] on span "From: justin.kano-mannaz@assuredpartners.com" at bounding box center [784, 201] width 449 height 17
copy span "justin.kano-mannaz@assuredpartners.com"
click at [994, 75] on link "close" at bounding box center [998, 82] width 19 height 19
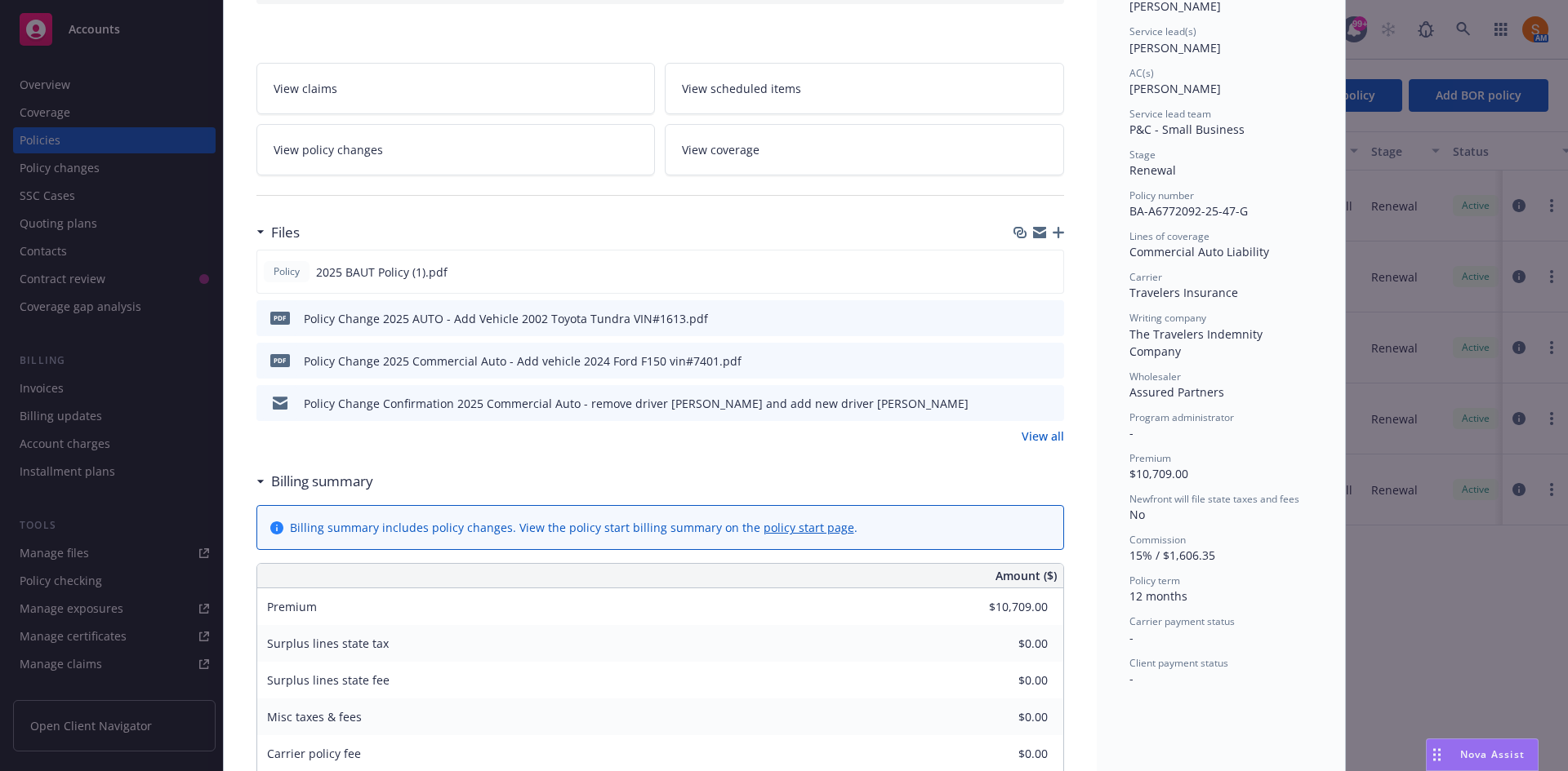
click at [1046, 443] on link "View all" at bounding box center [1043, 436] width 42 height 17
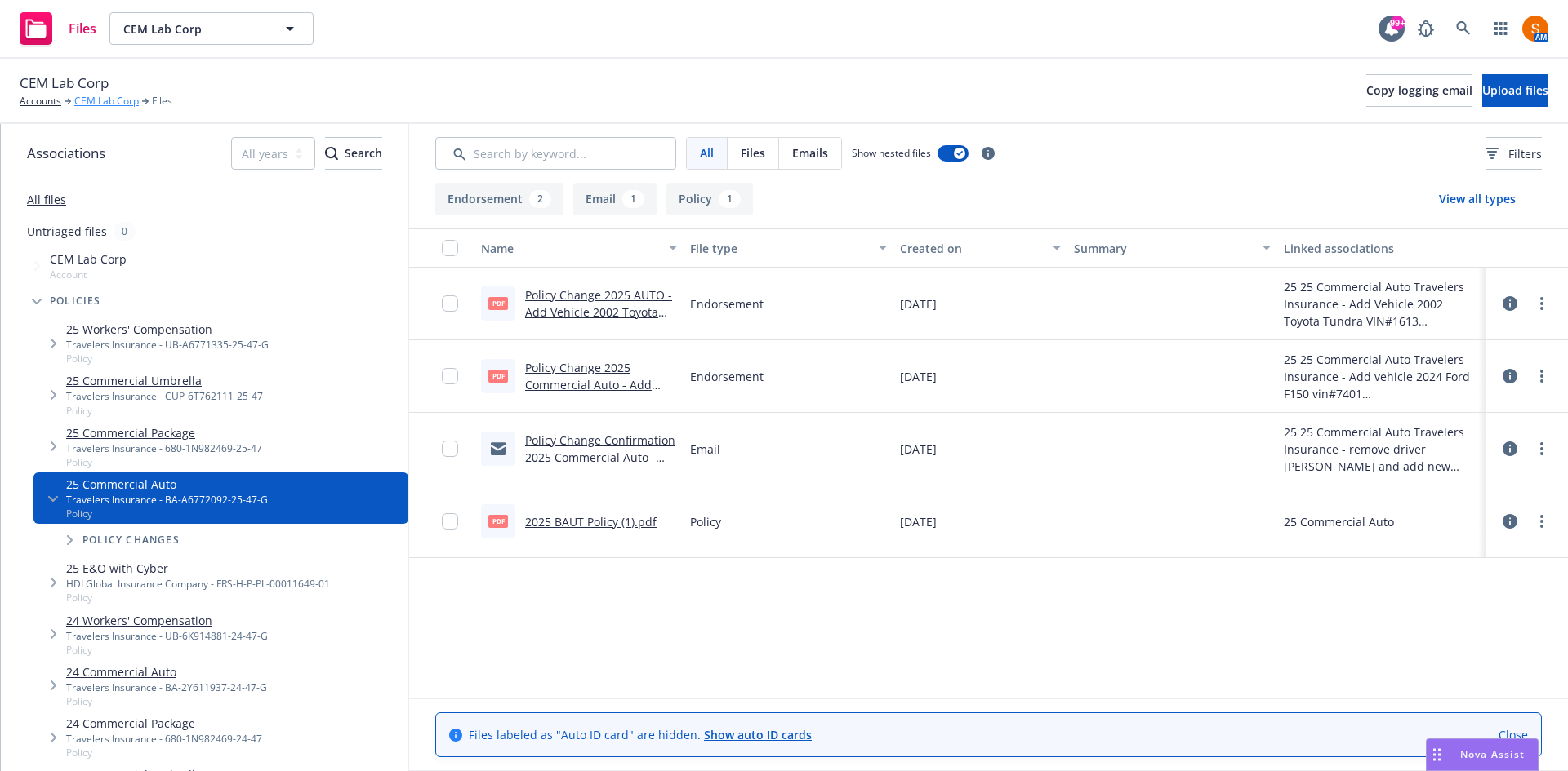
click at [103, 105] on link "CEM Lab Corp" at bounding box center [106, 101] width 65 height 15
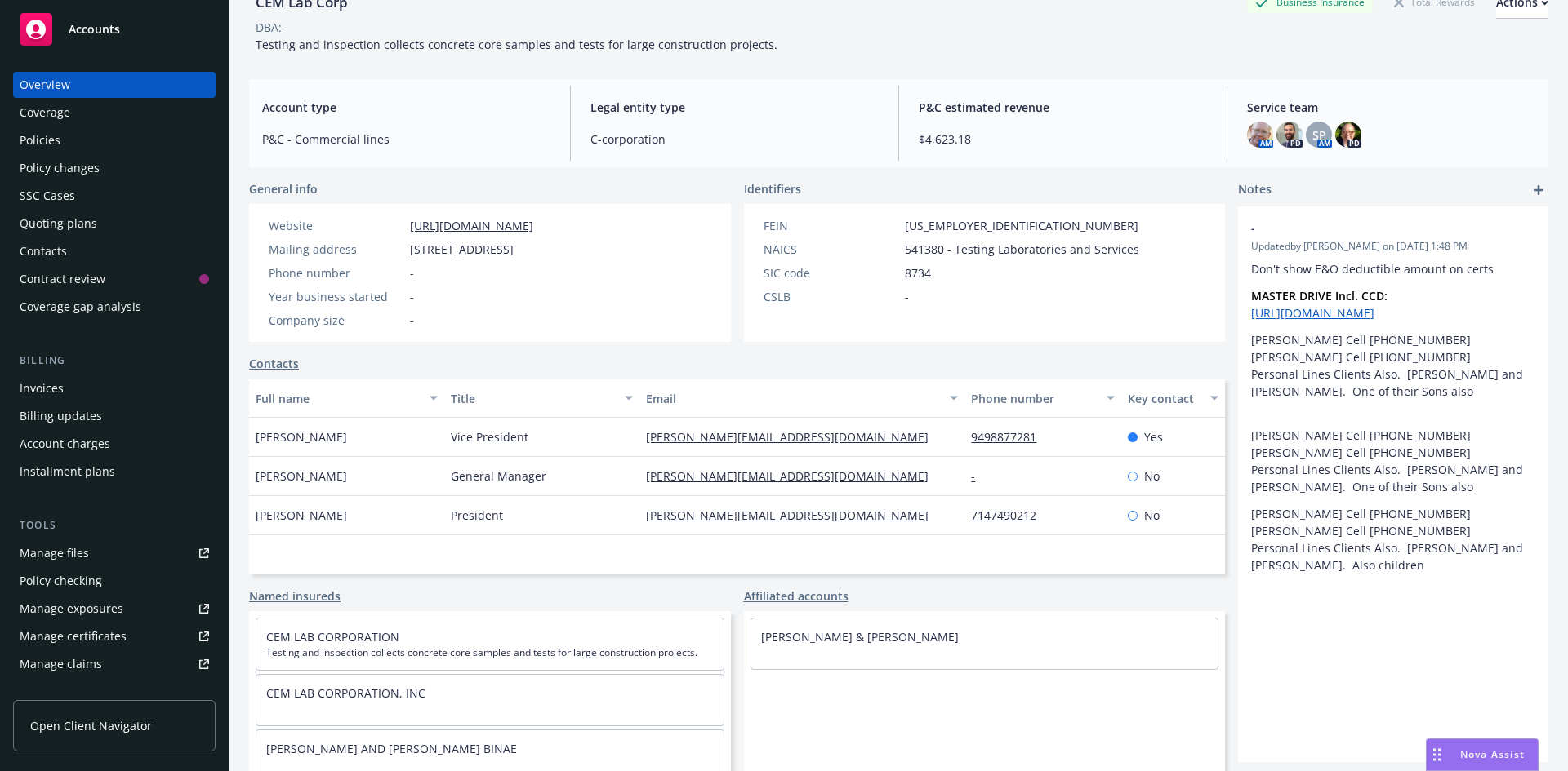
scroll to position [106, 0]
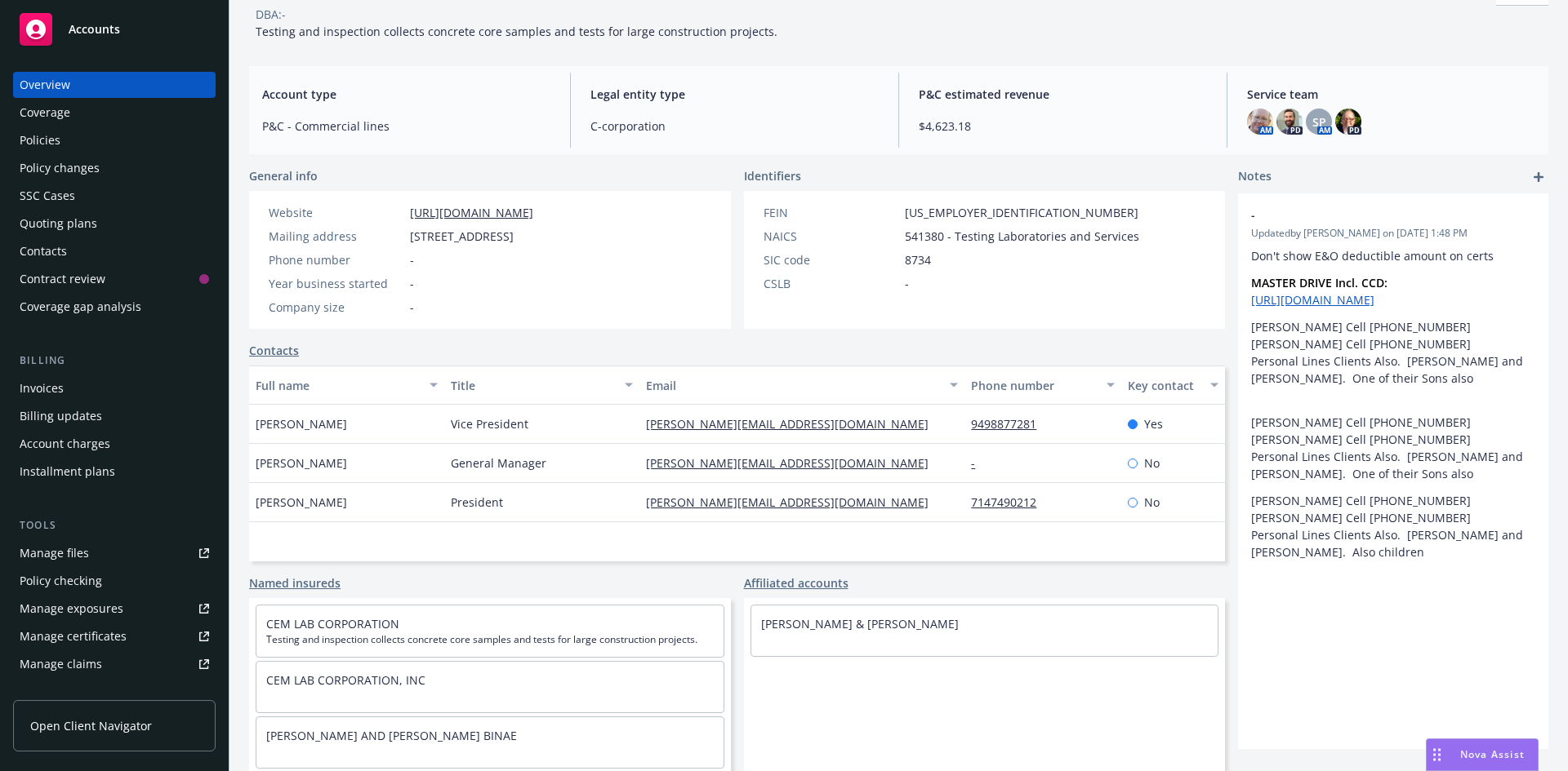
click at [108, 140] on div "Policies" at bounding box center [114, 141] width 189 height 27
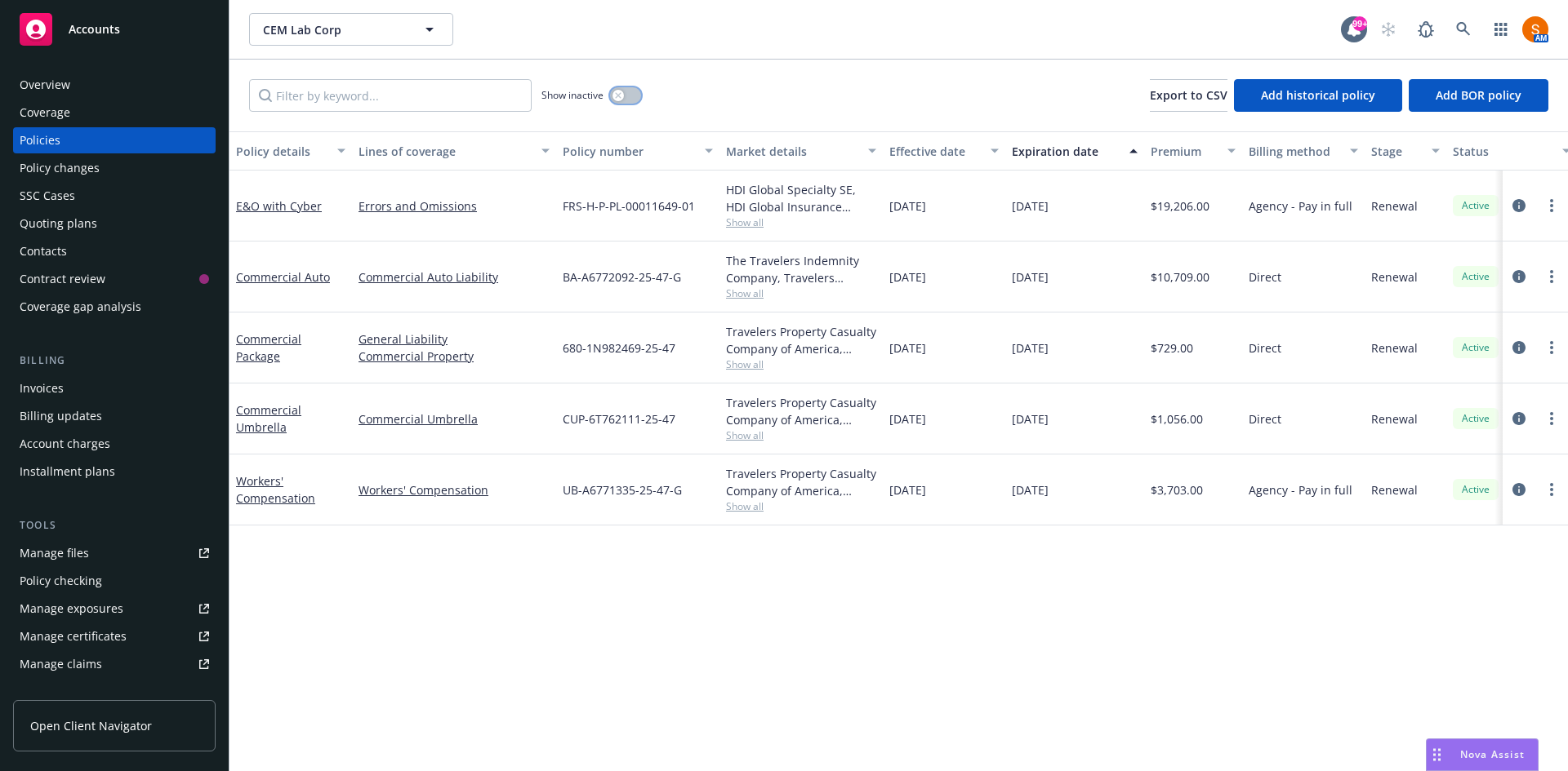
click at [616, 88] on button "button" at bounding box center [625, 95] width 31 height 16
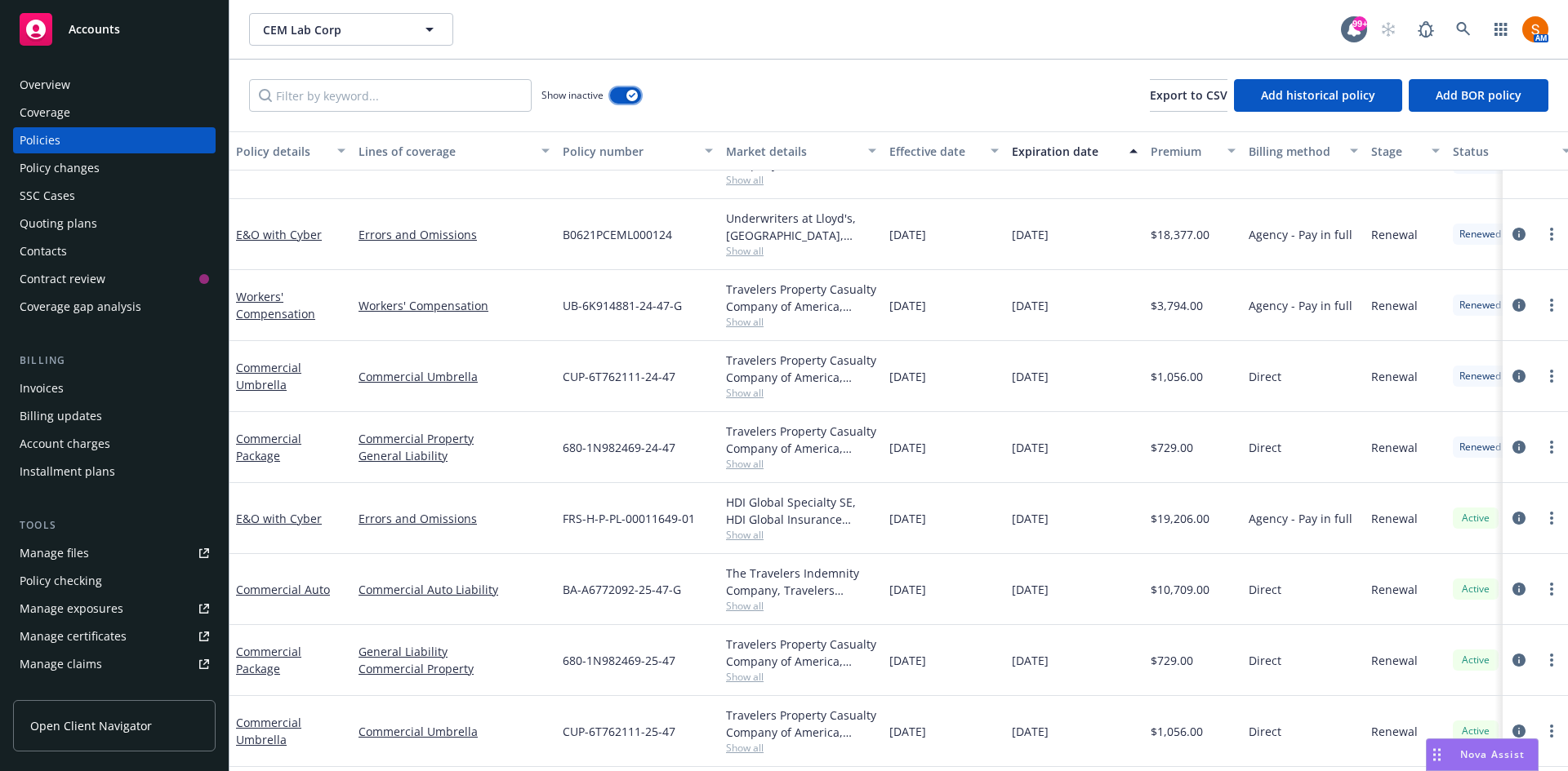
scroll to position [1101, 0]
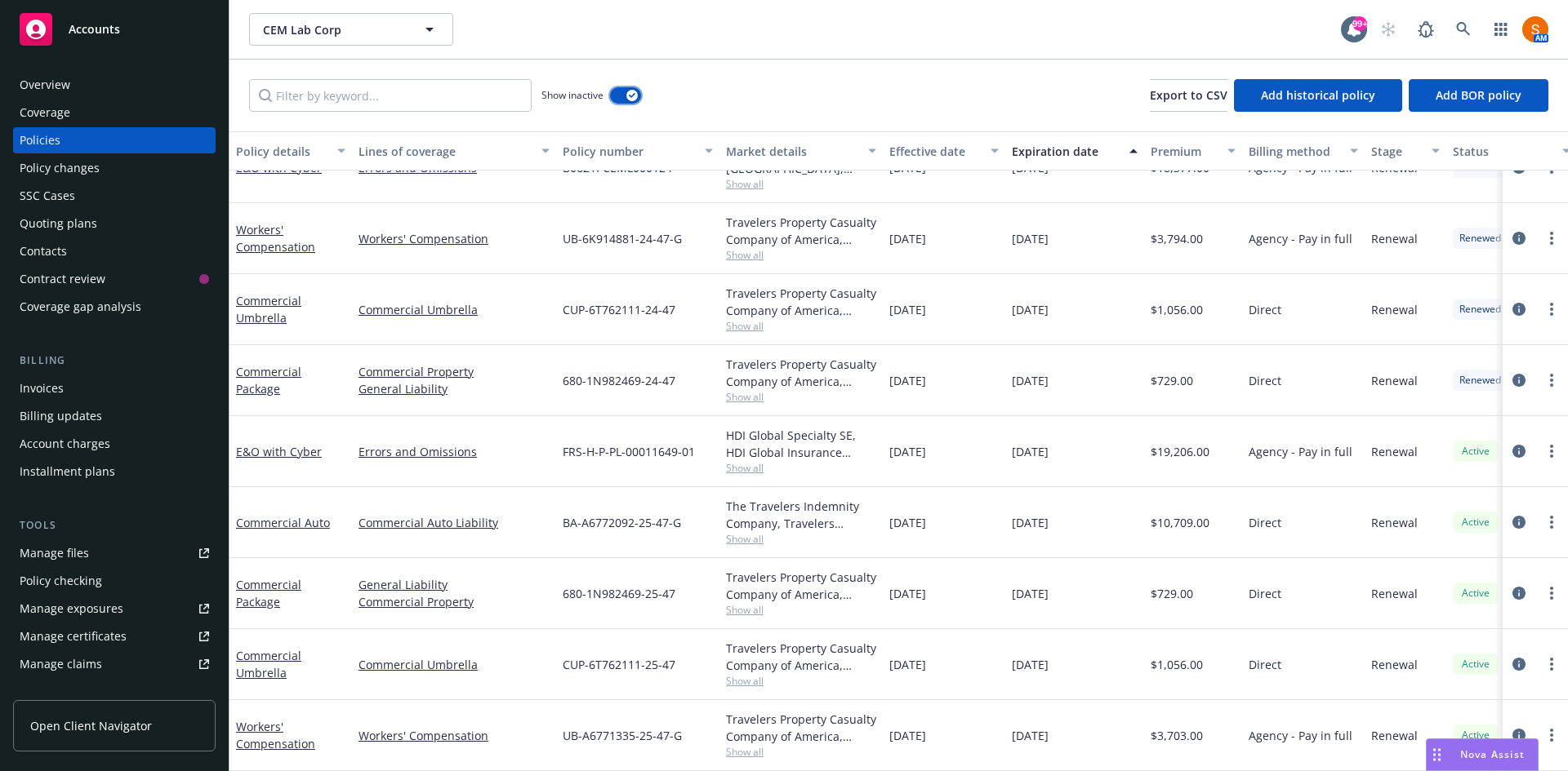
click at [625, 96] on button "button" at bounding box center [625, 95] width 31 height 16
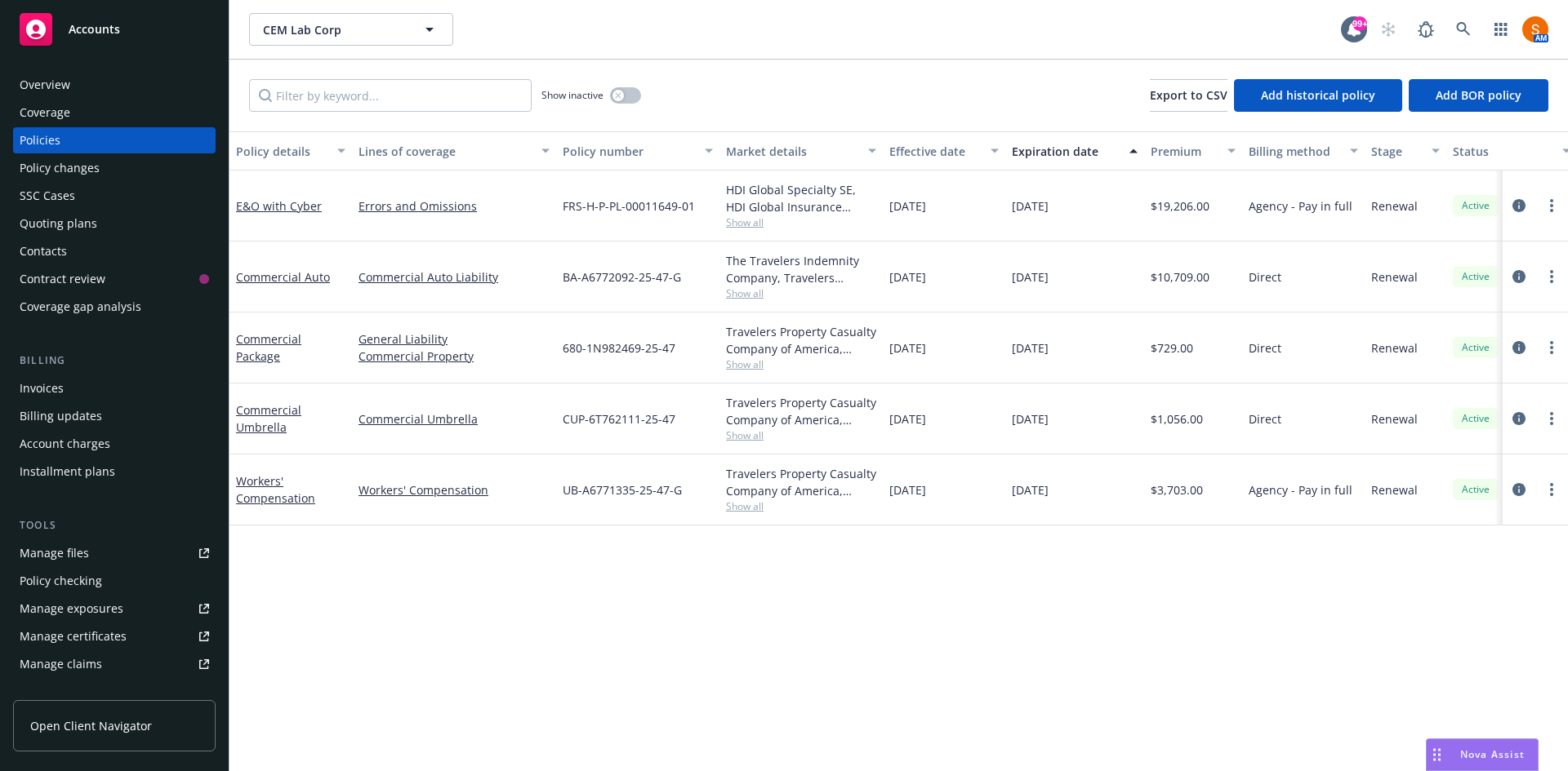
click at [80, 91] on div "Overview" at bounding box center [114, 85] width 189 height 27
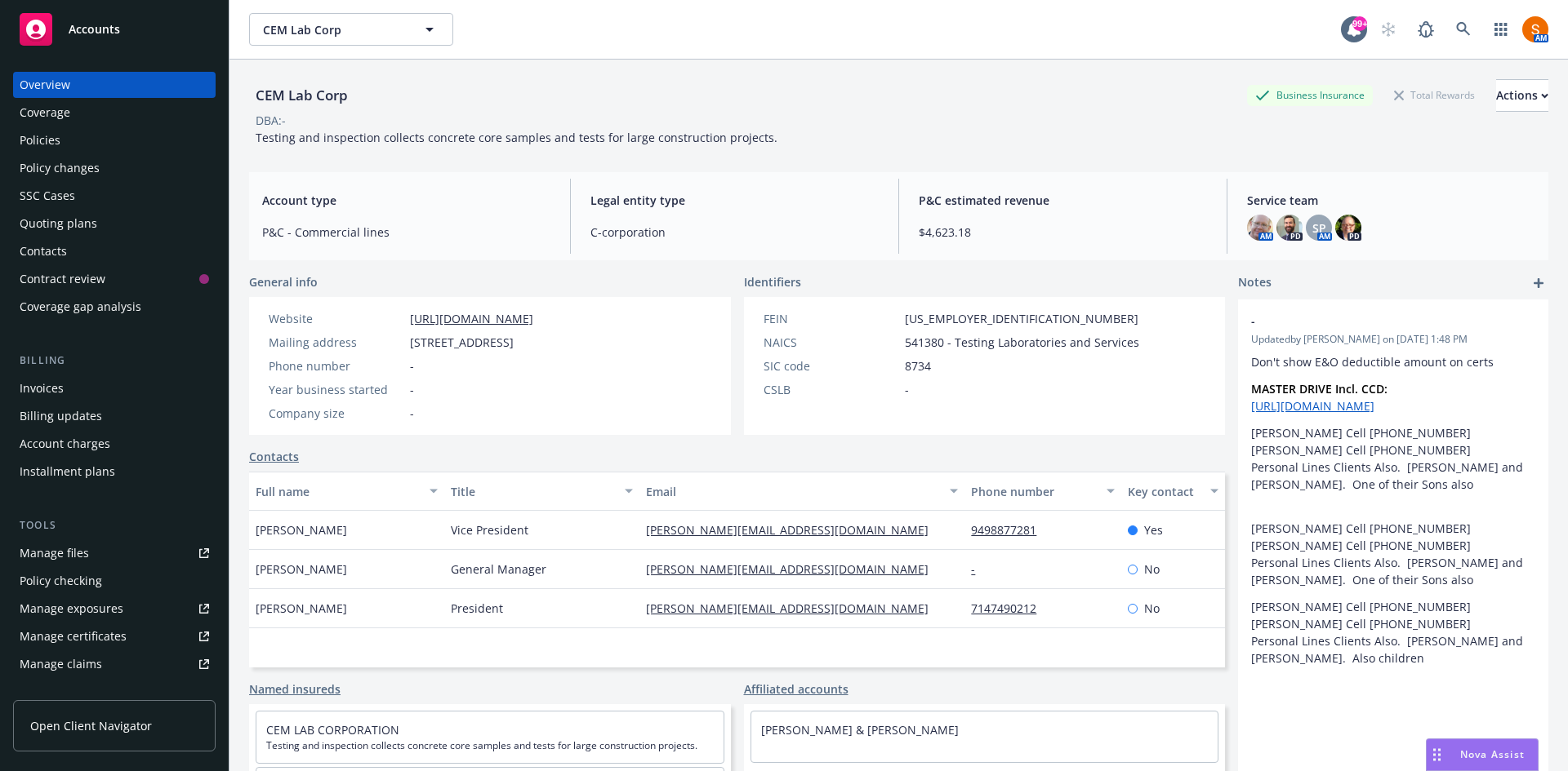
drag, startPoint x: 576, startPoint y: 193, endPoint x: 535, endPoint y: 228, distance: 53.9
click at [535, 228] on div "Account type P&C - Commercial lines Legal entity type C-corporation P&C estimat…" at bounding box center [899, 217] width 1299 height 88
